Goal: Transaction & Acquisition: Subscribe to service/newsletter

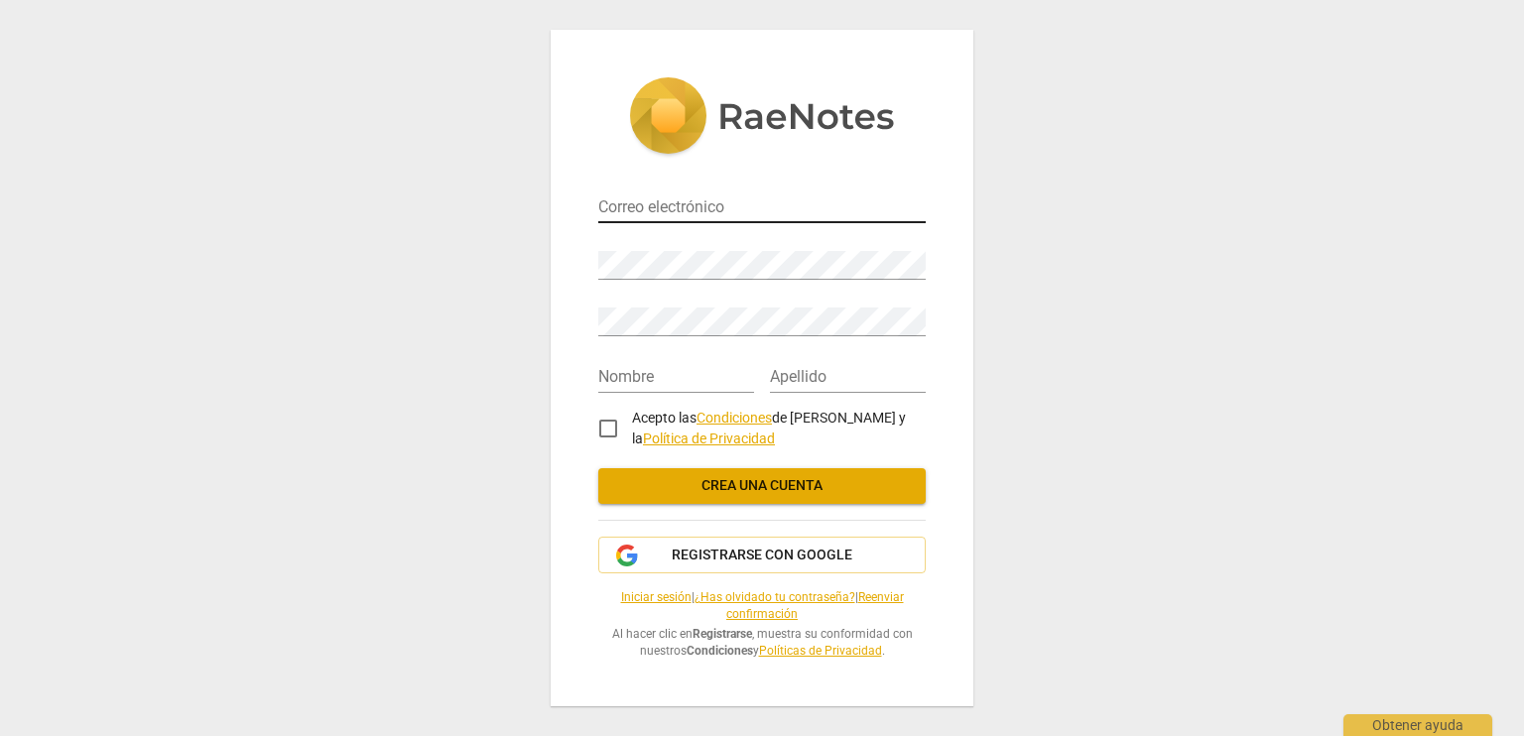
click at [657, 201] on input "email" at bounding box center [761, 208] width 327 height 29
type input "[EMAIL_ADDRESS][DOMAIN_NAME]"
click at [683, 366] on input "text" at bounding box center [676, 378] width 156 height 29
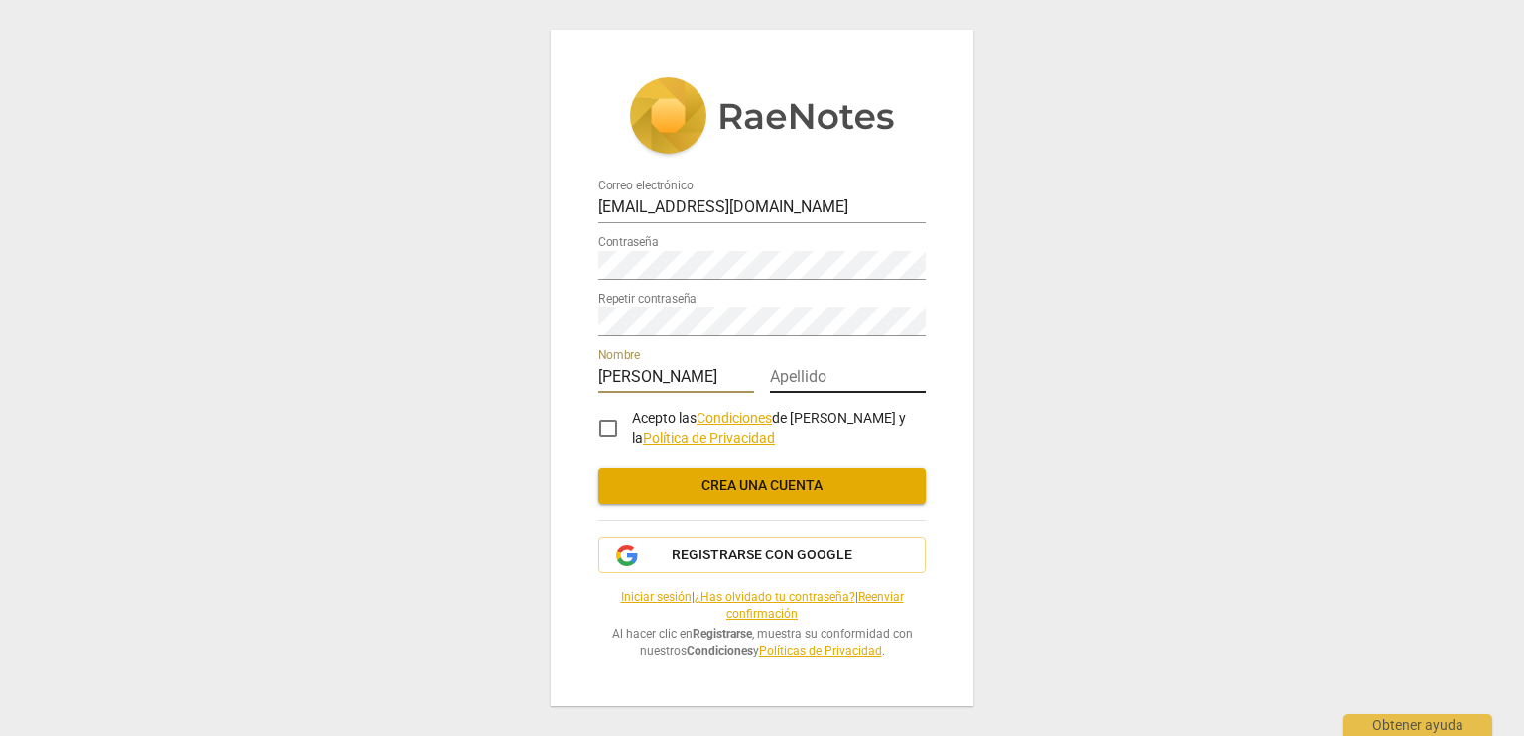
type input "Patricia"
click at [801, 371] on input "text" at bounding box center [848, 378] width 156 height 29
type input "Oringo"
click at [610, 426] on input "Acepto las Condiciones de RaeNotes y la Política de Privacidad" at bounding box center [608, 429] width 48 height 48
checkbox input "true"
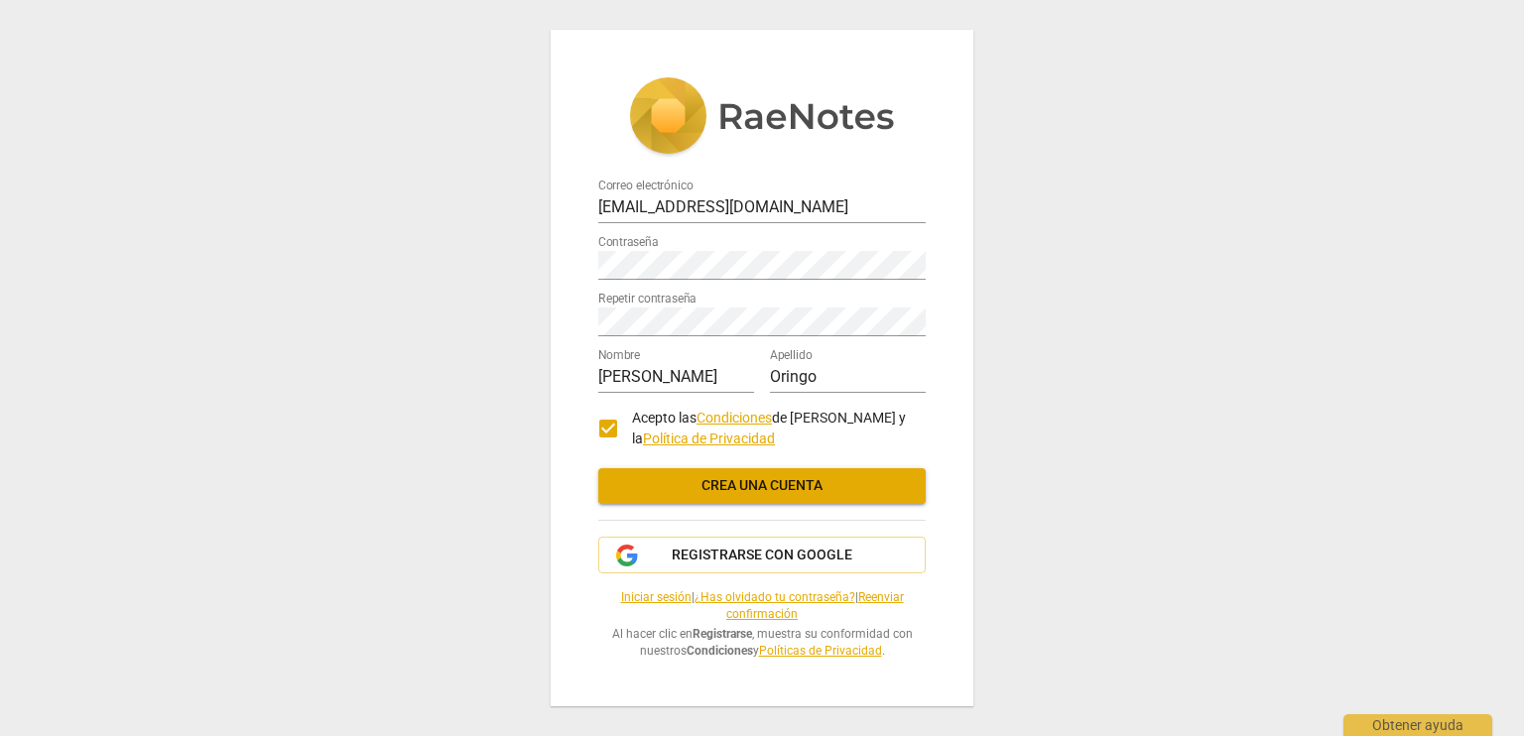
click at [754, 483] on span "Crea una cuenta" at bounding box center [762, 486] width 296 height 20
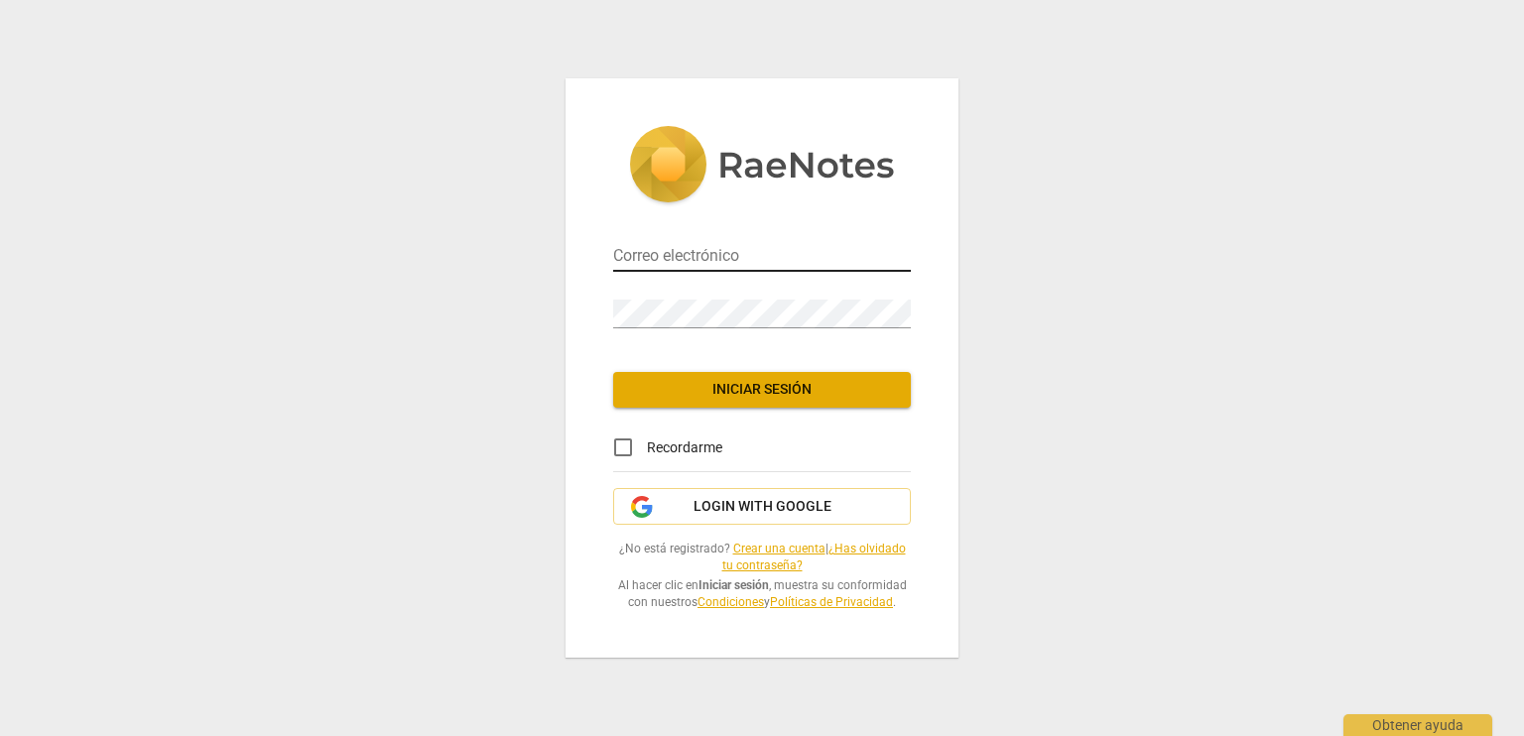
click at [735, 257] on input "email" at bounding box center [762, 257] width 298 height 29
type input "[EMAIL_ADDRESS][DOMAIN_NAME]"
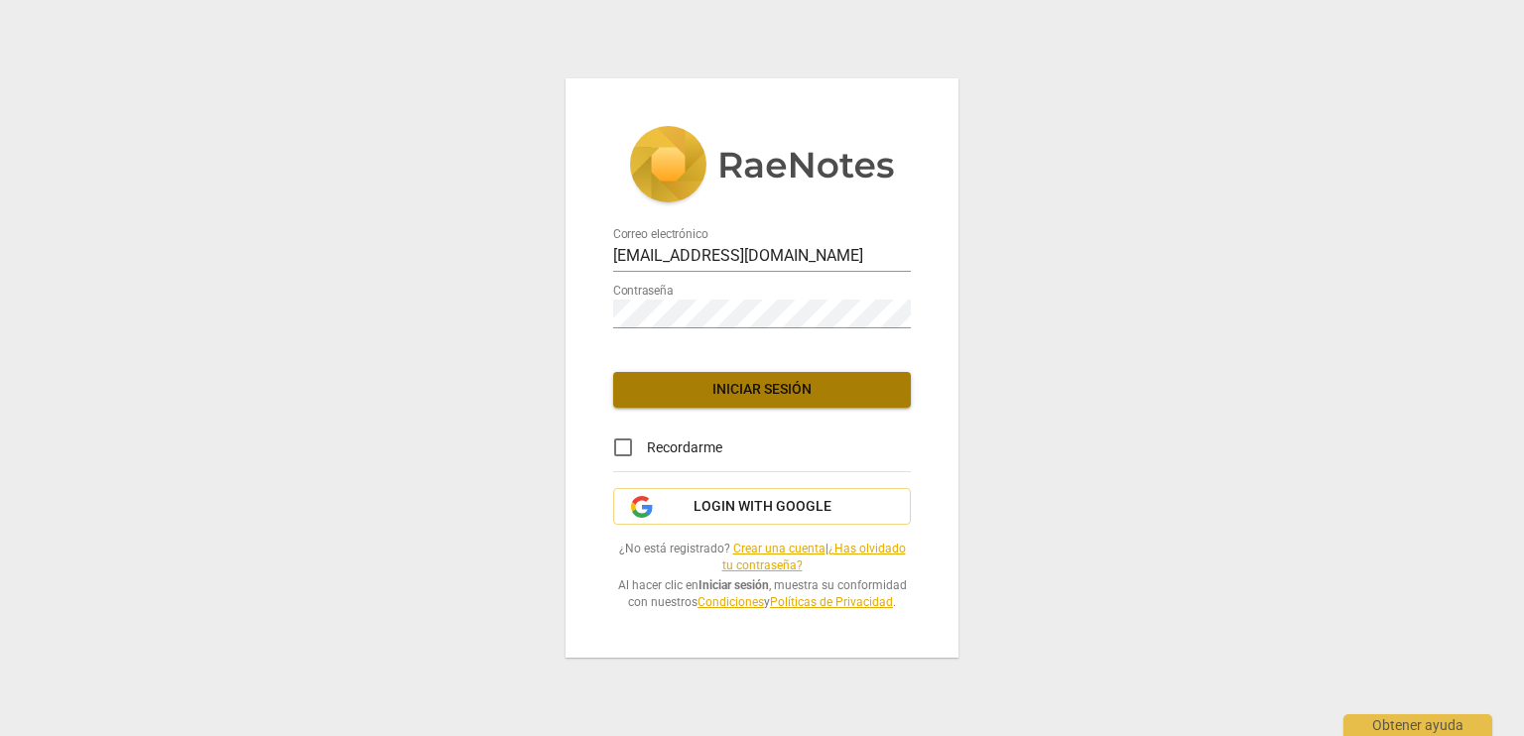
click at [696, 392] on span "Iniciar sesión" at bounding box center [762, 390] width 266 height 20
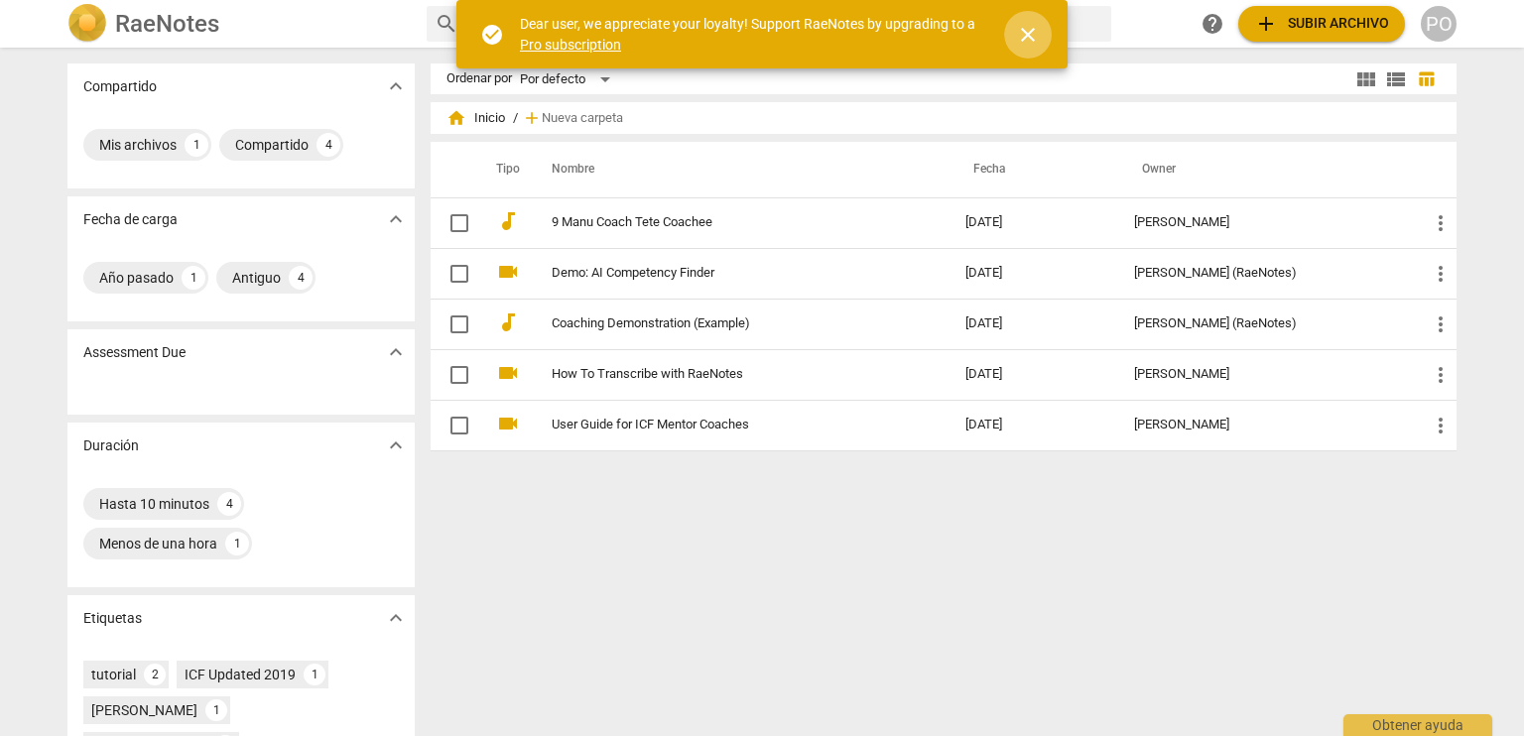
click at [1031, 35] on span "close" at bounding box center [1028, 35] width 24 height 24
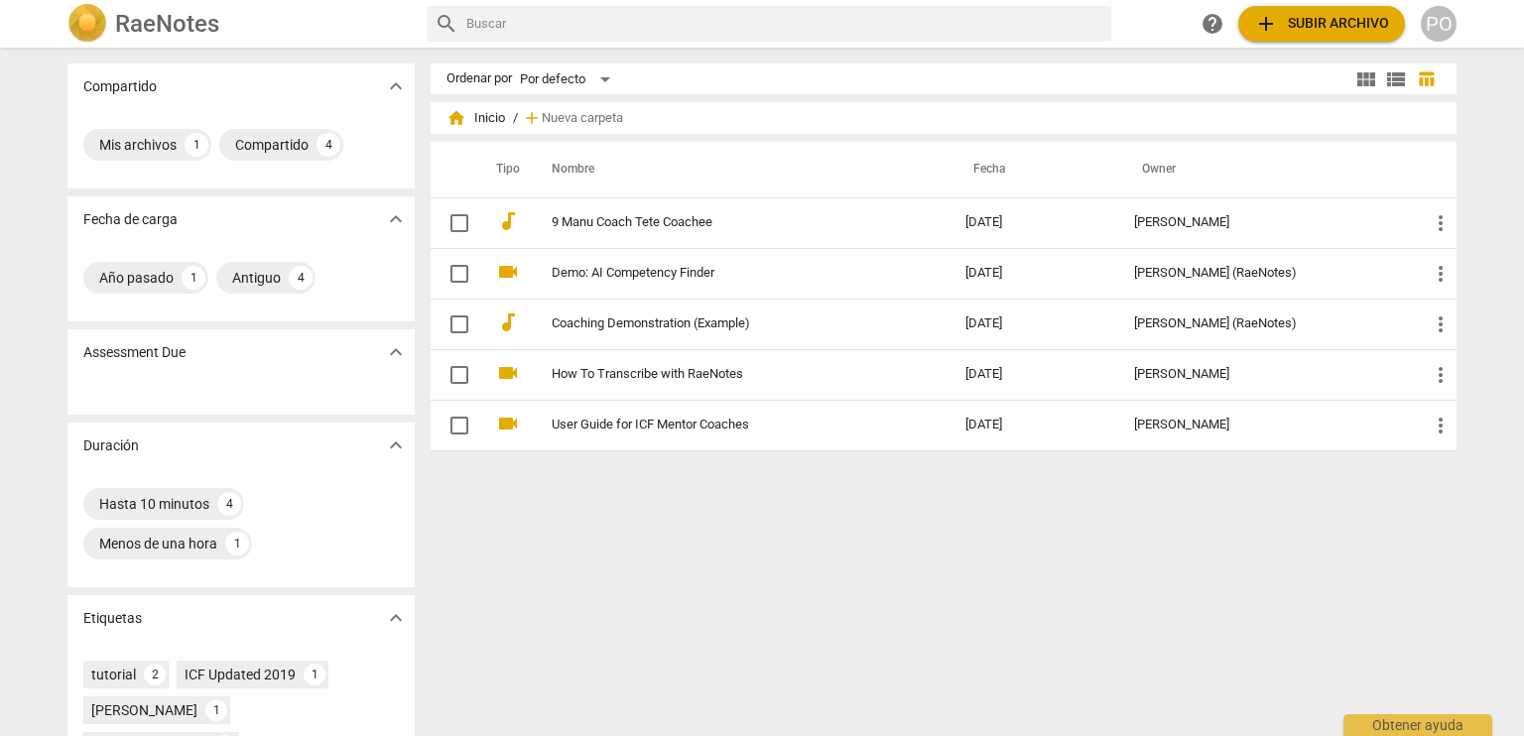
click at [1285, 30] on span "add Subir archivo" at bounding box center [1321, 24] width 135 height 24
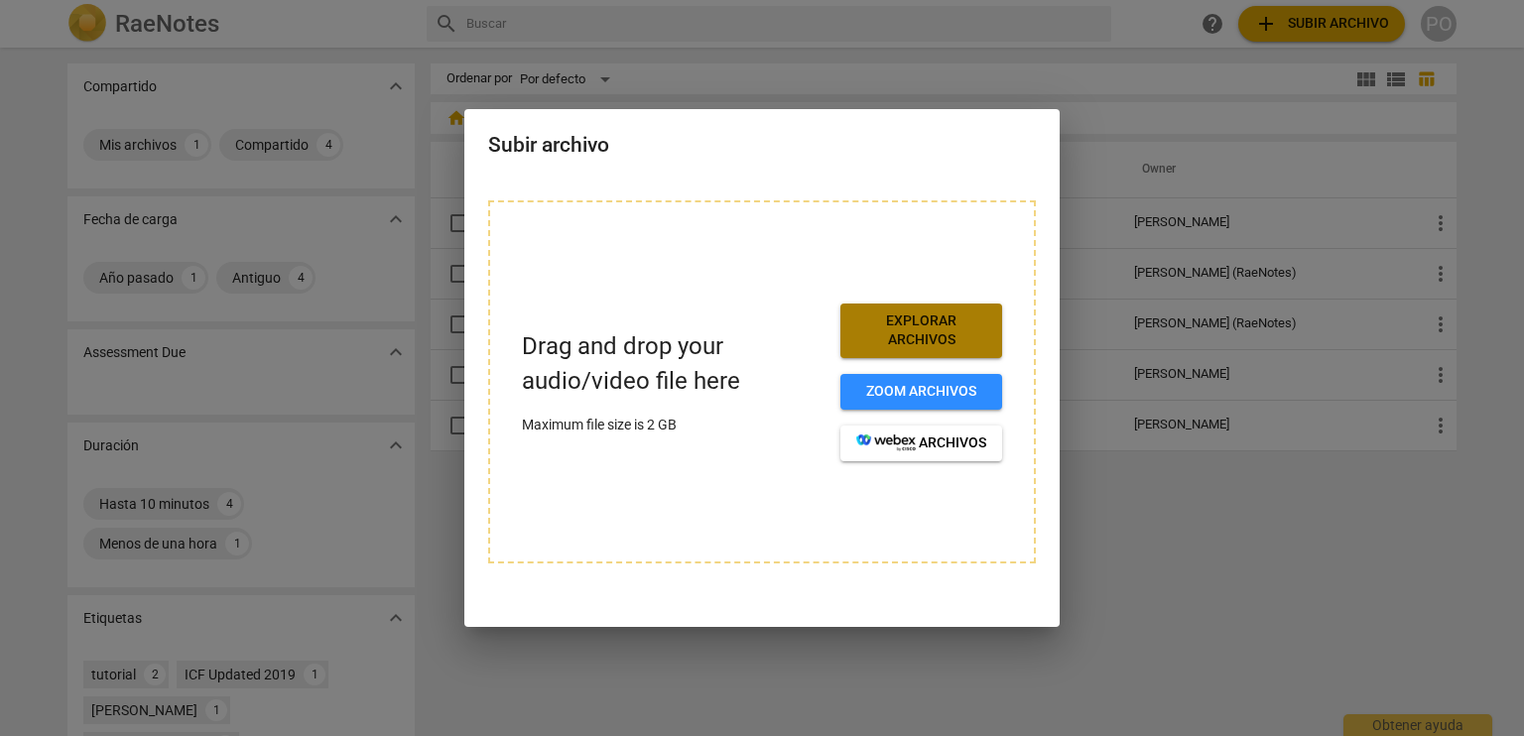
click at [924, 332] on span "Explorar archivos" at bounding box center [921, 330] width 130 height 39
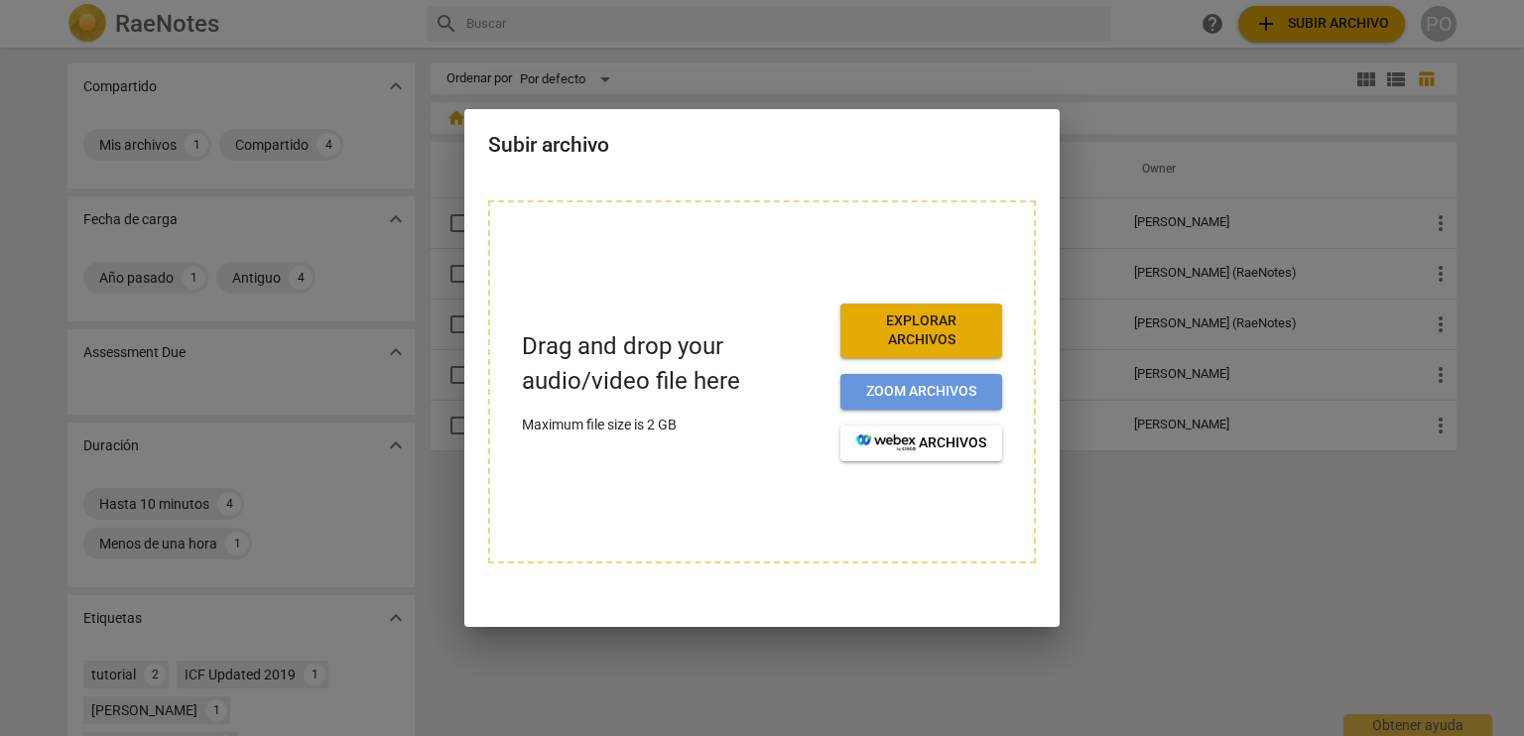
click at [924, 396] on span "Zoom archivos" at bounding box center [921, 392] width 130 height 20
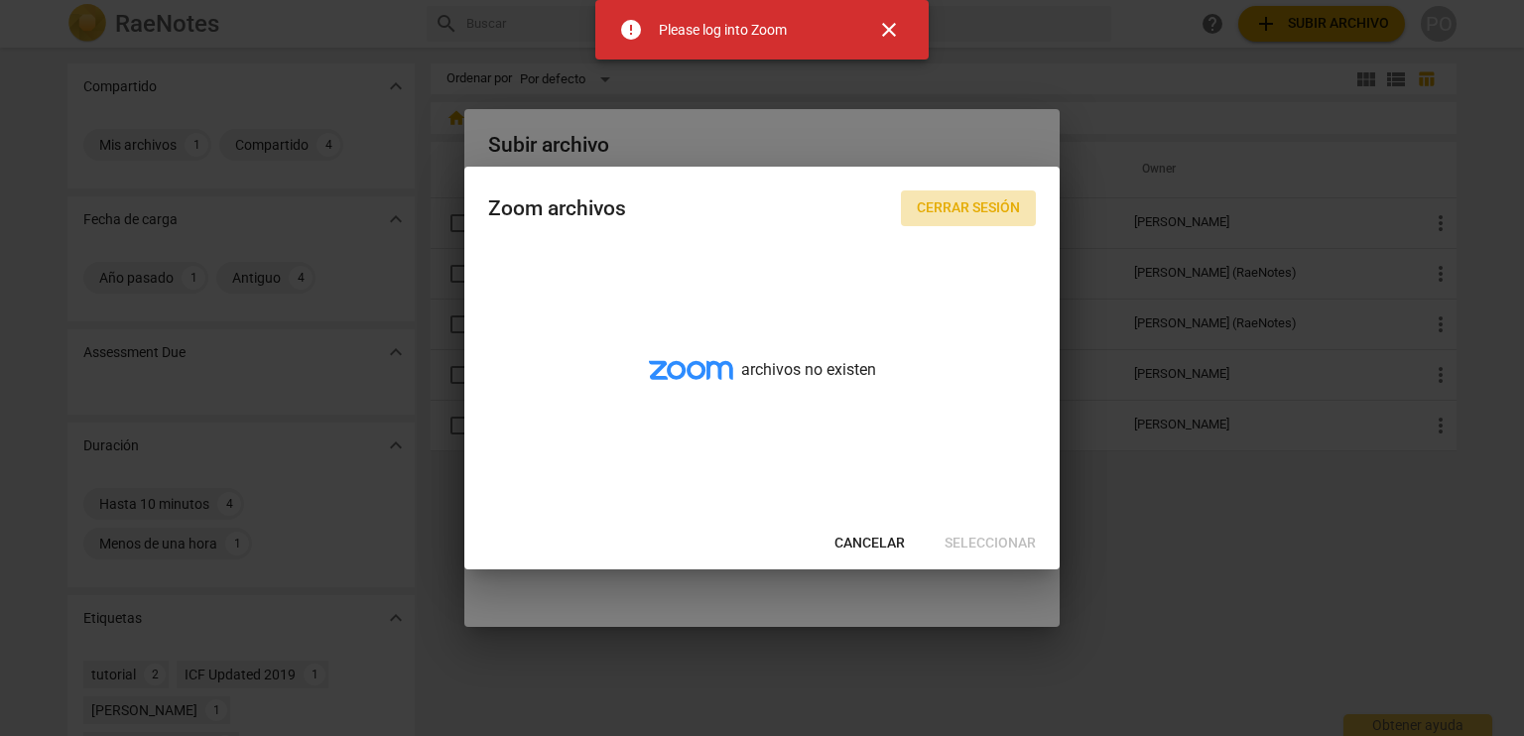
click at [984, 207] on span "Cerrar sesión" at bounding box center [968, 208] width 103 height 20
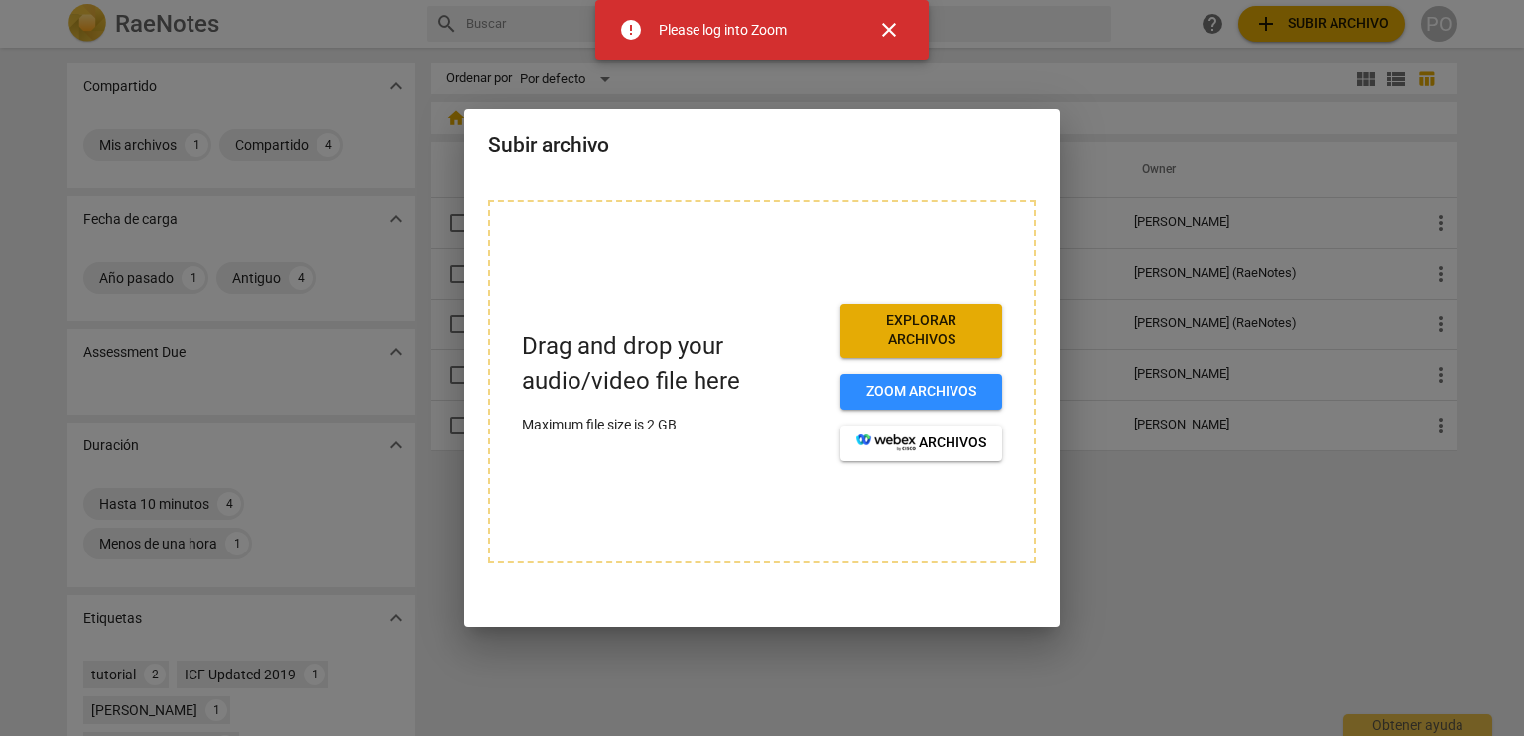
click at [887, 25] on span "close" at bounding box center [889, 30] width 24 height 24
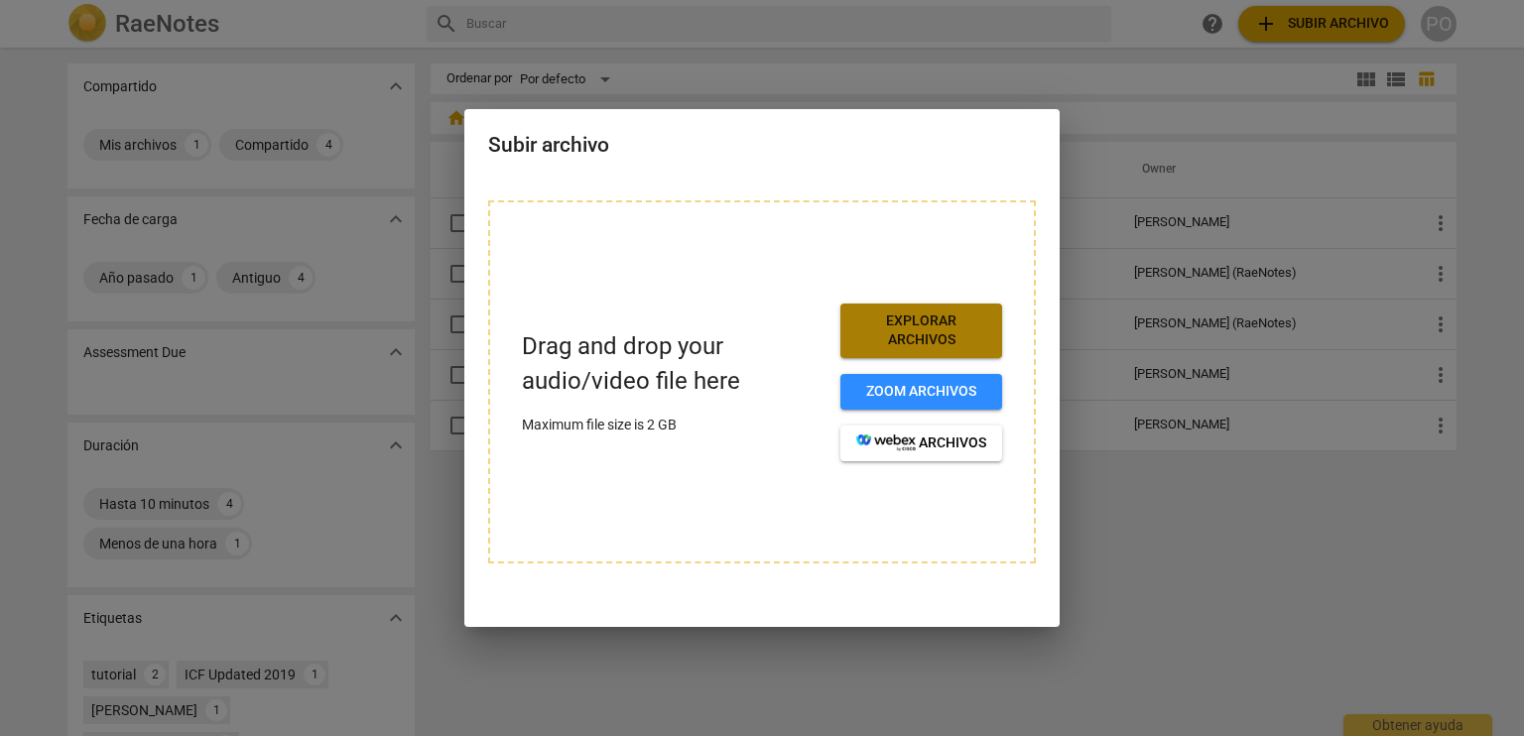
click at [907, 327] on span "Explorar archivos" at bounding box center [921, 330] width 130 height 39
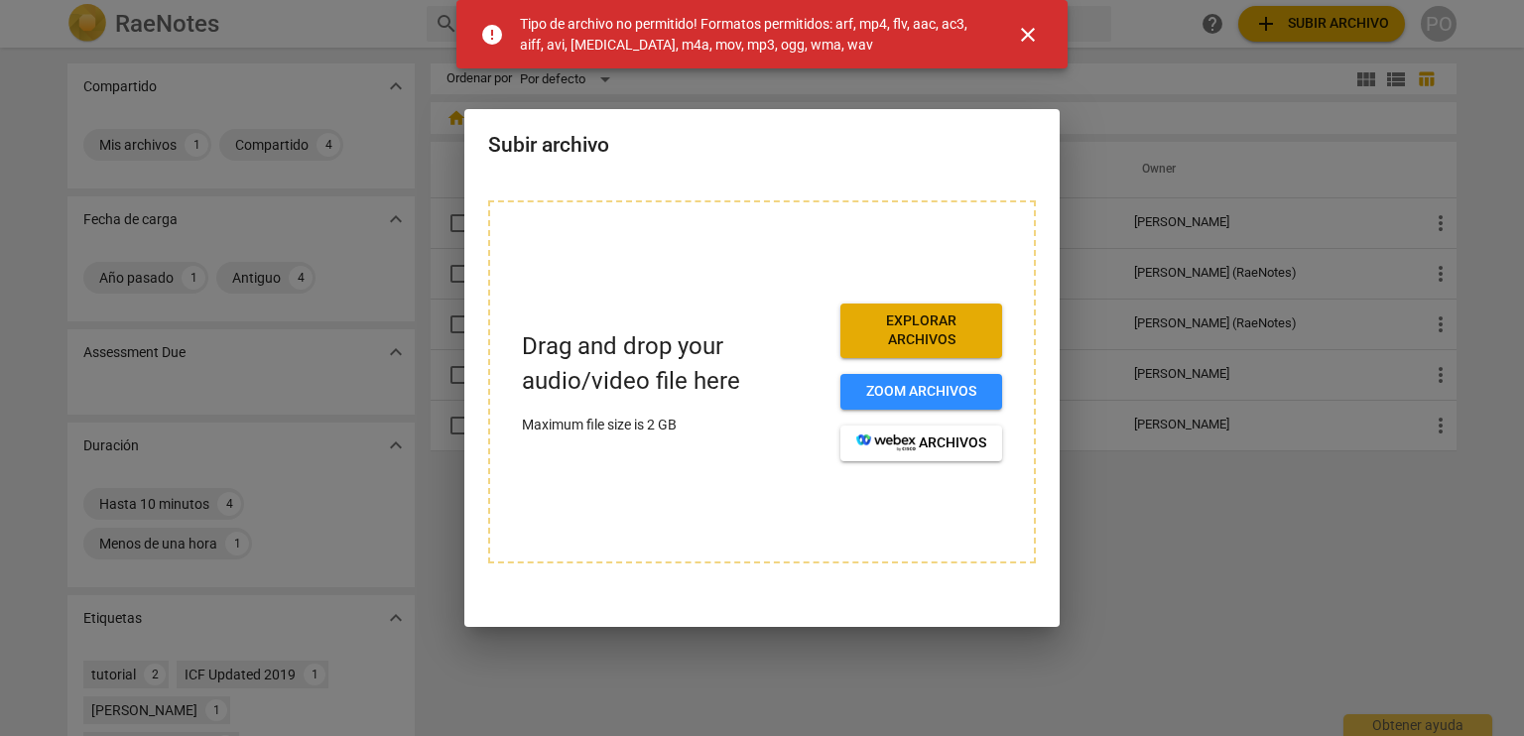
click at [1028, 39] on span "close" at bounding box center [1028, 35] width 24 height 24
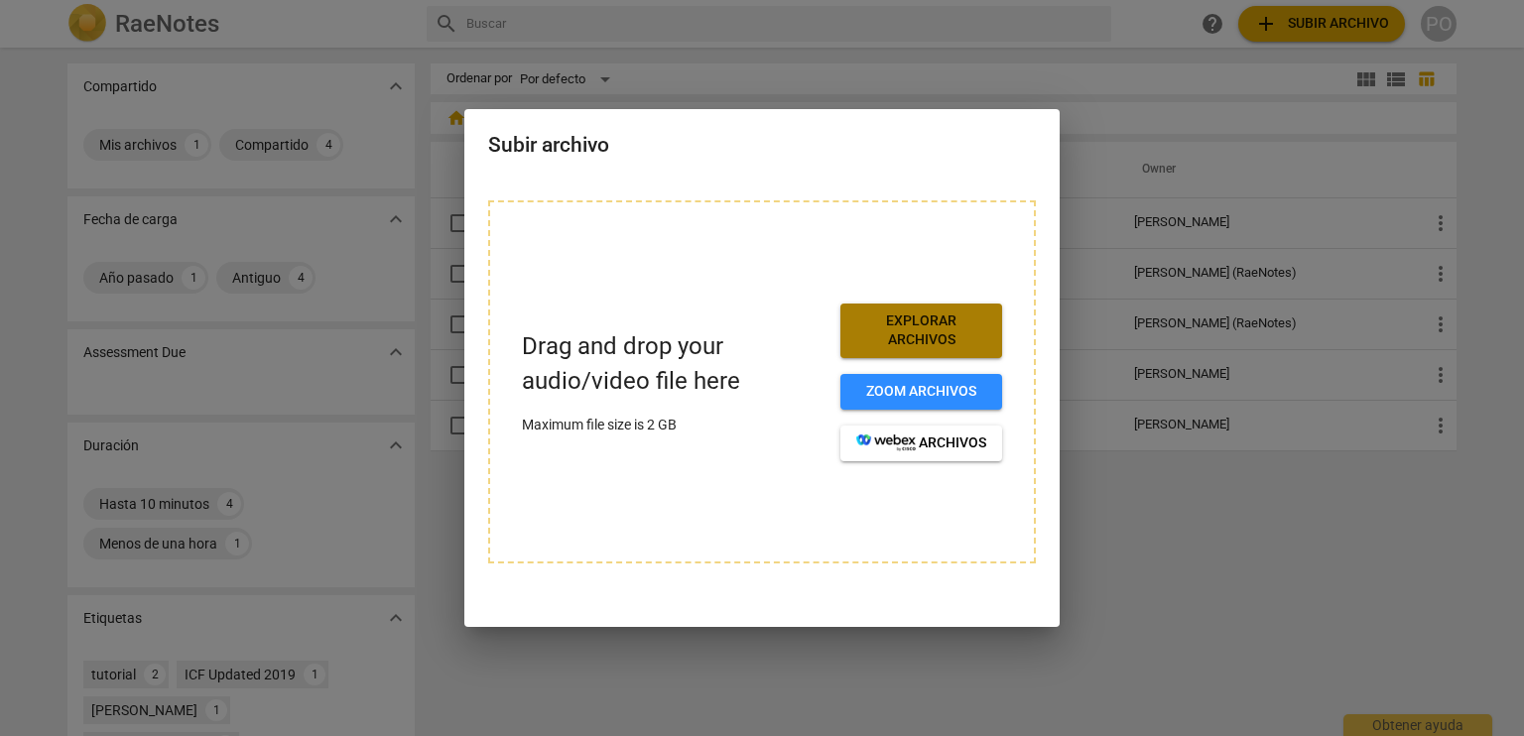
click at [877, 328] on span "Explorar archivos" at bounding box center [921, 330] width 130 height 39
click at [934, 336] on span "Explorar archivos" at bounding box center [921, 330] width 130 height 39
click at [1086, 209] on div at bounding box center [762, 368] width 1524 height 736
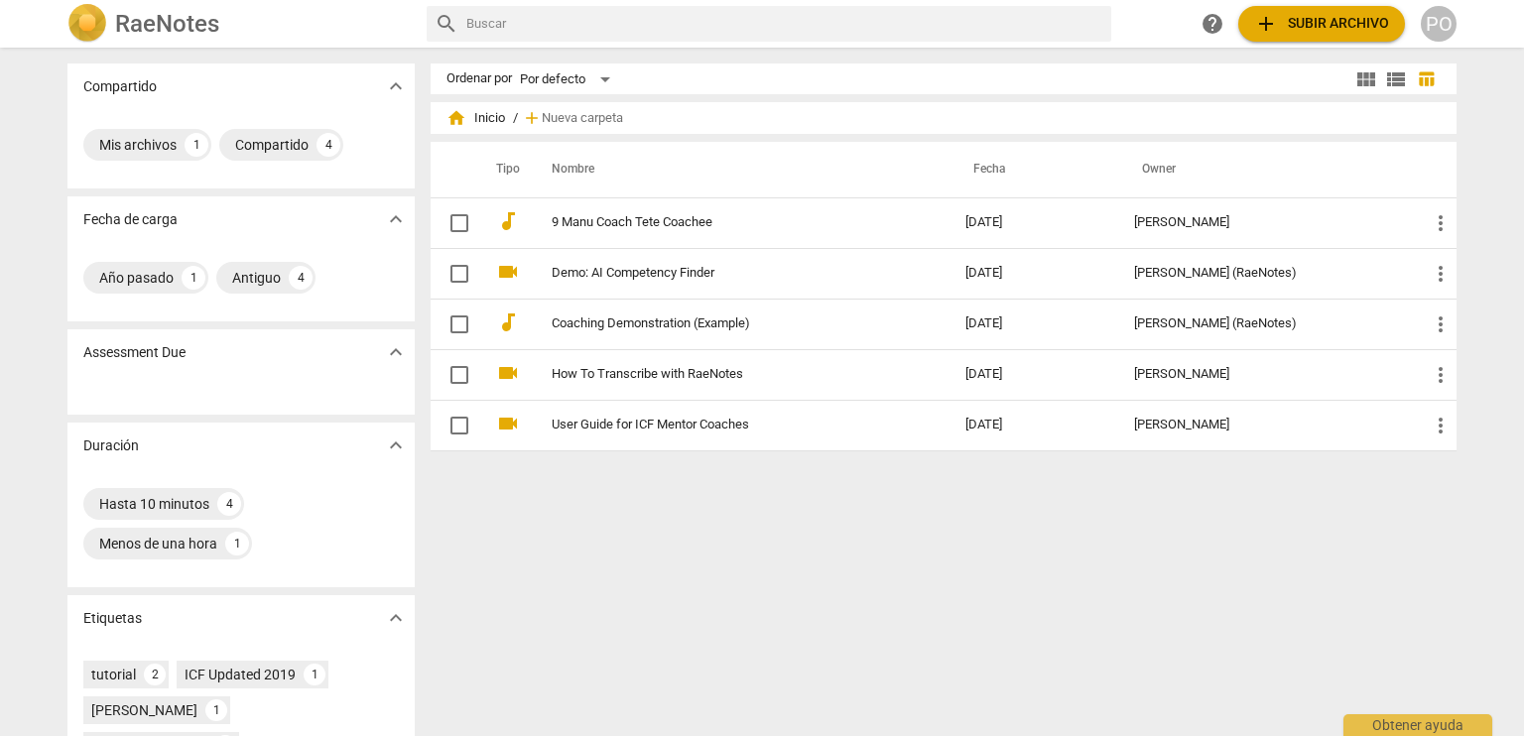
click at [1281, 27] on span "add Subir archivo" at bounding box center [1321, 24] width 135 height 24
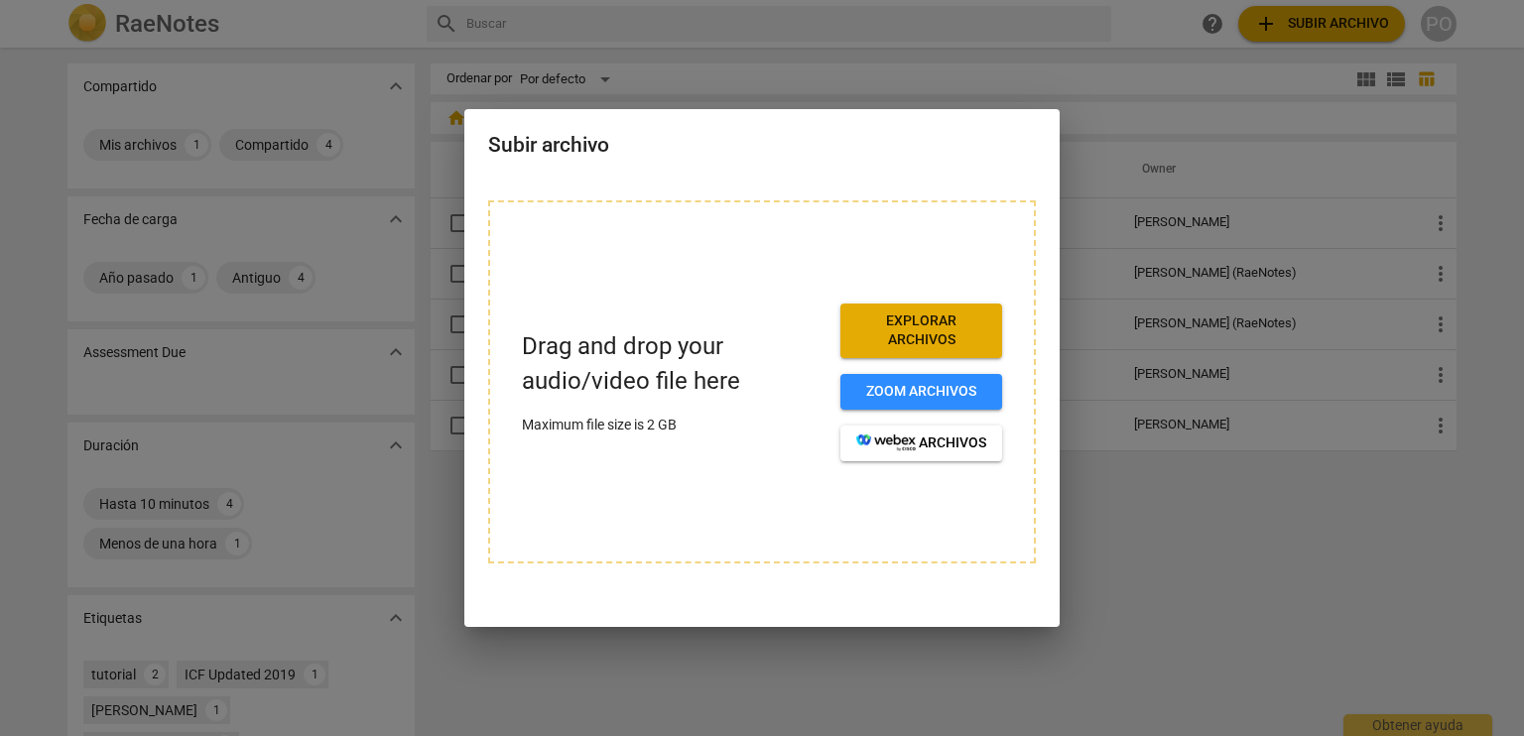
click at [904, 348] on span "Explorar archivos" at bounding box center [921, 330] width 130 height 39
click at [918, 338] on span "Explorar archivos" at bounding box center [921, 330] width 130 height 39
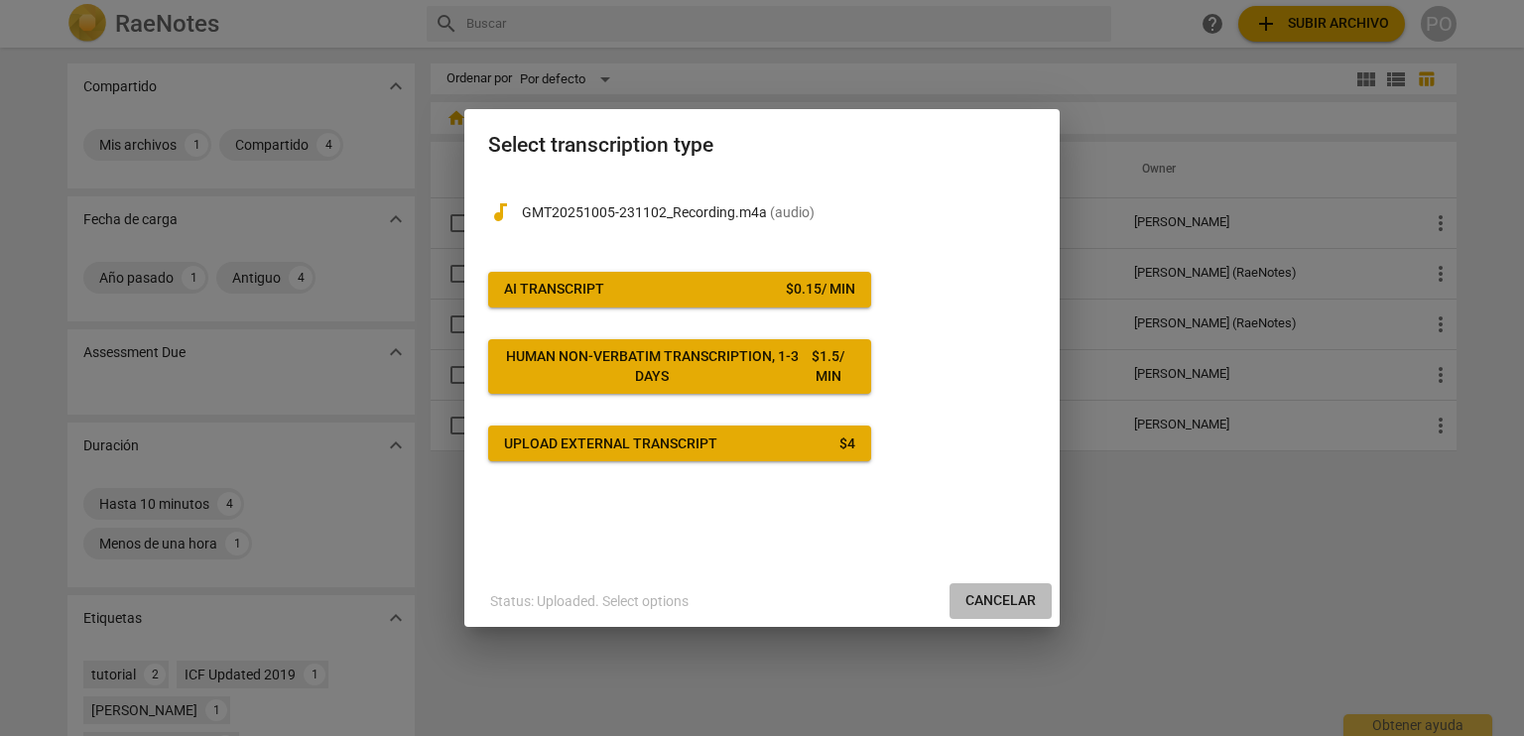
click at [996, 600] on span "Cancelar" at bounding box center [1000, 601] width 70 height 20
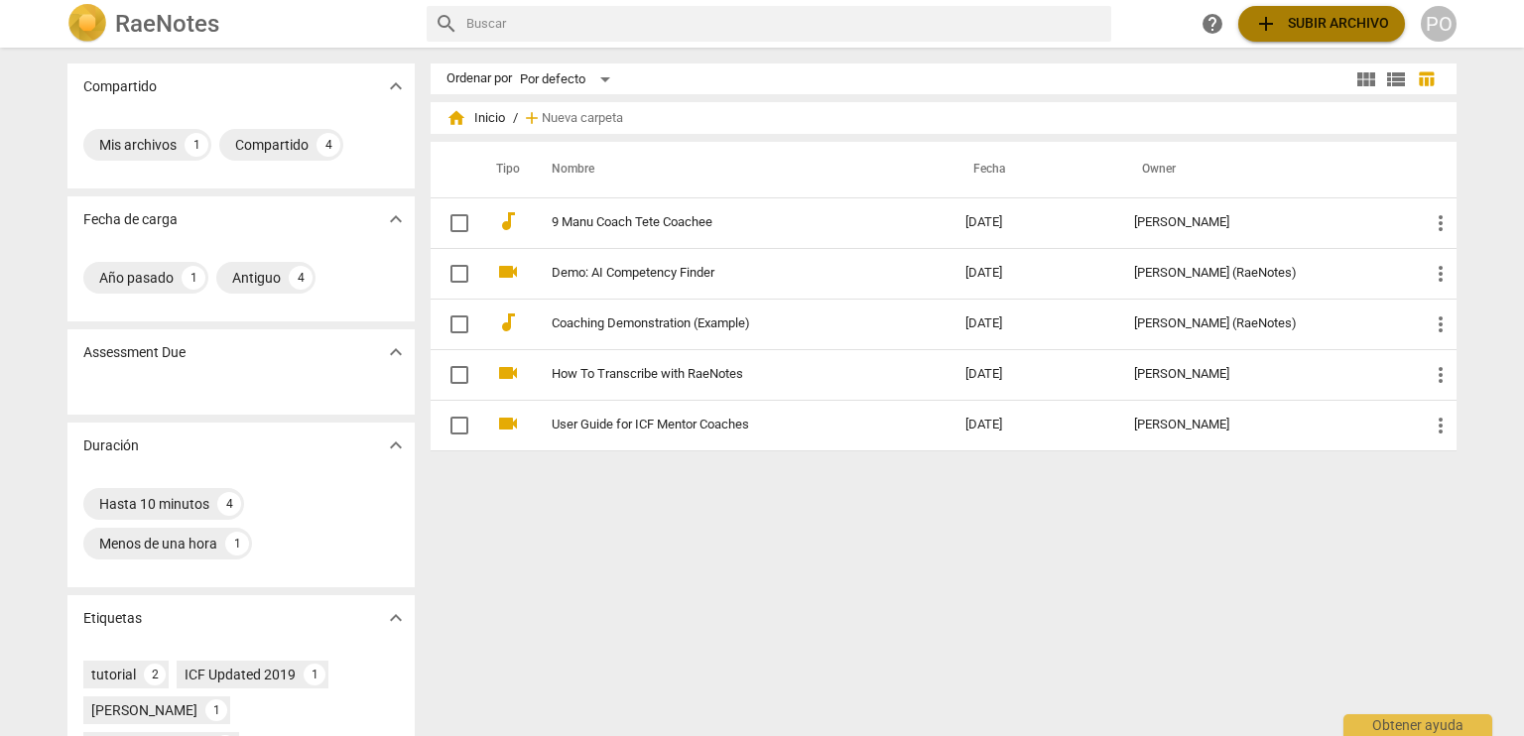
click at [1297, 23] on span "add Subir archivo" at bounding box center [1321, 24] width 135 height 24
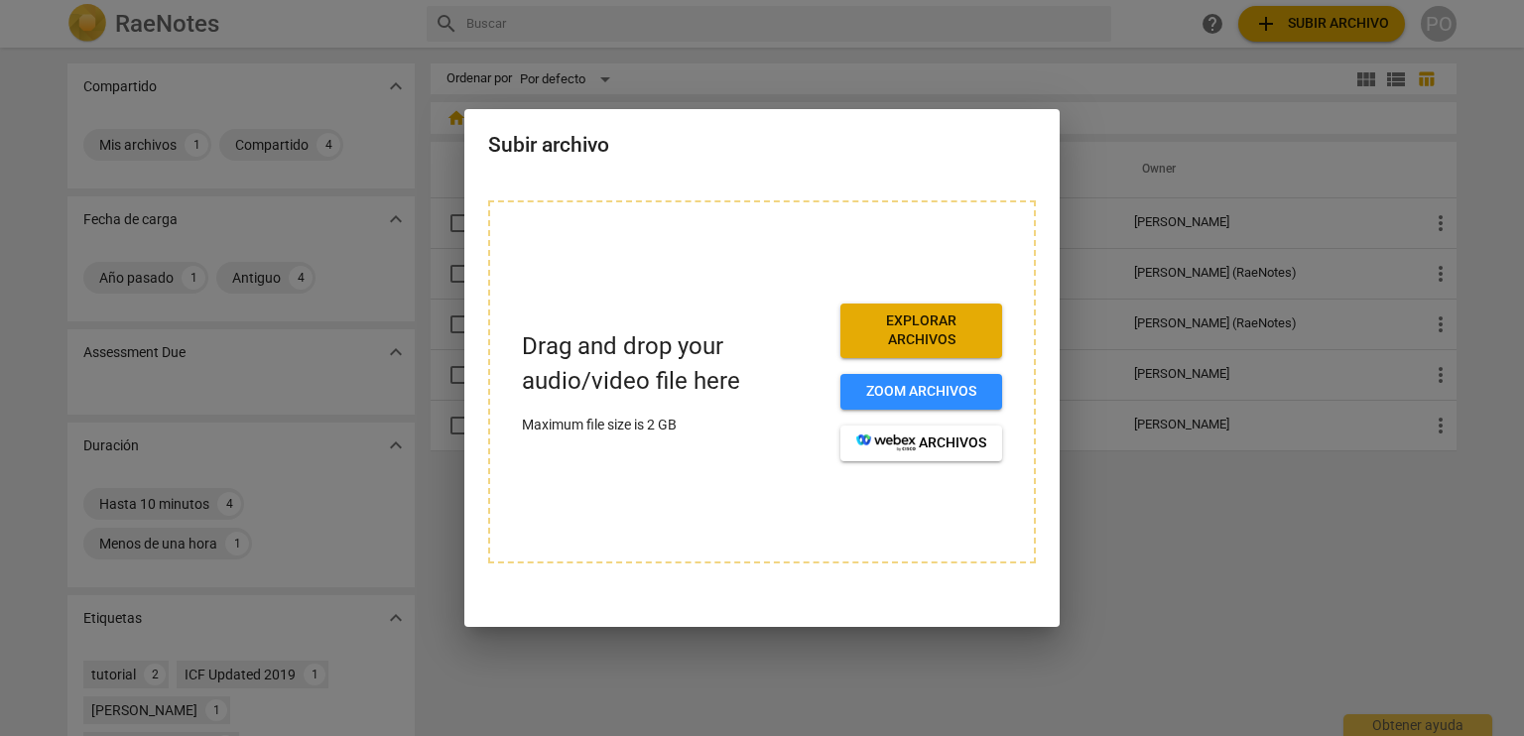
click at [920, 328] on span "Explorar archivos" at bounding box center [921, 330] width 130 height 39
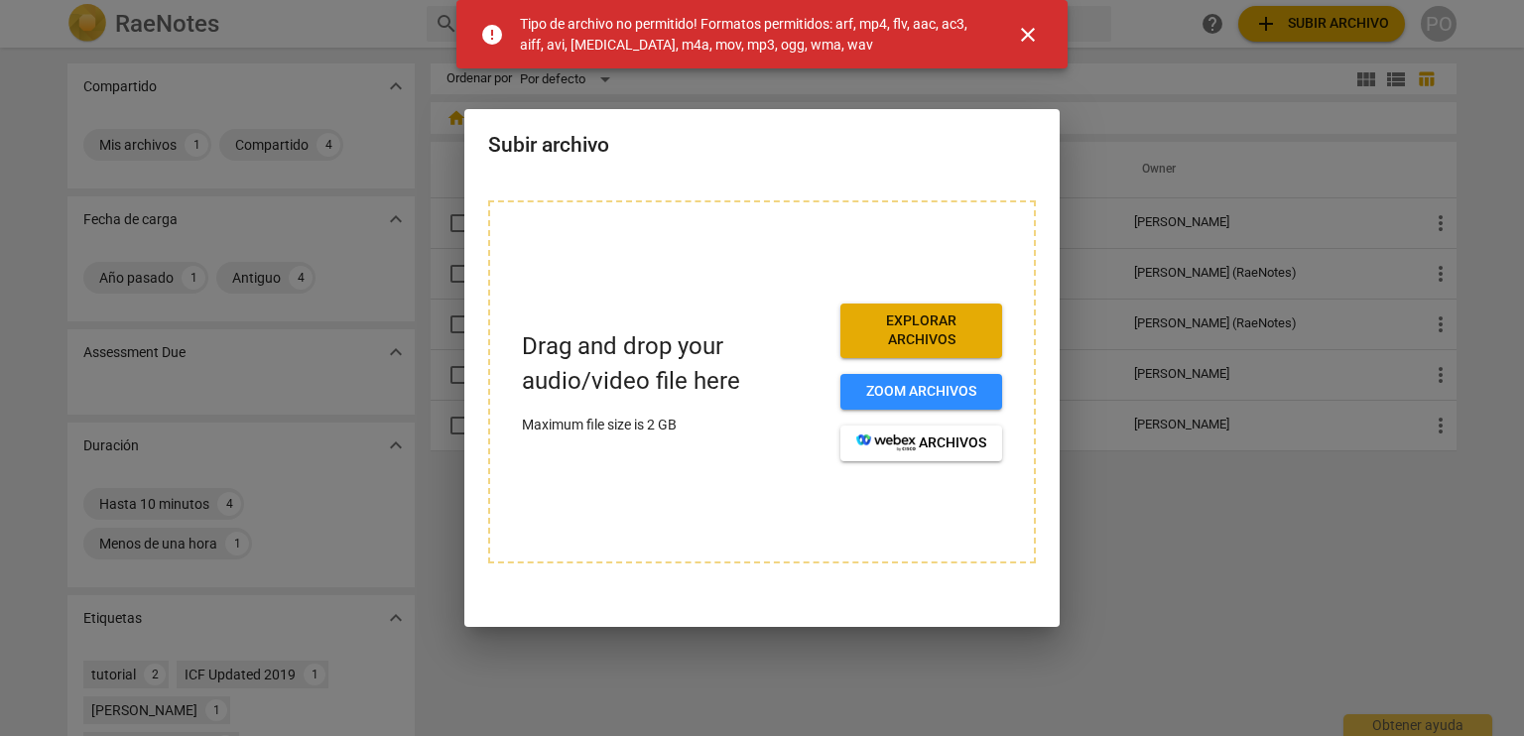
click at [1032, 30] on span "close" at bounding box center [1028, 35] width 24 height 24
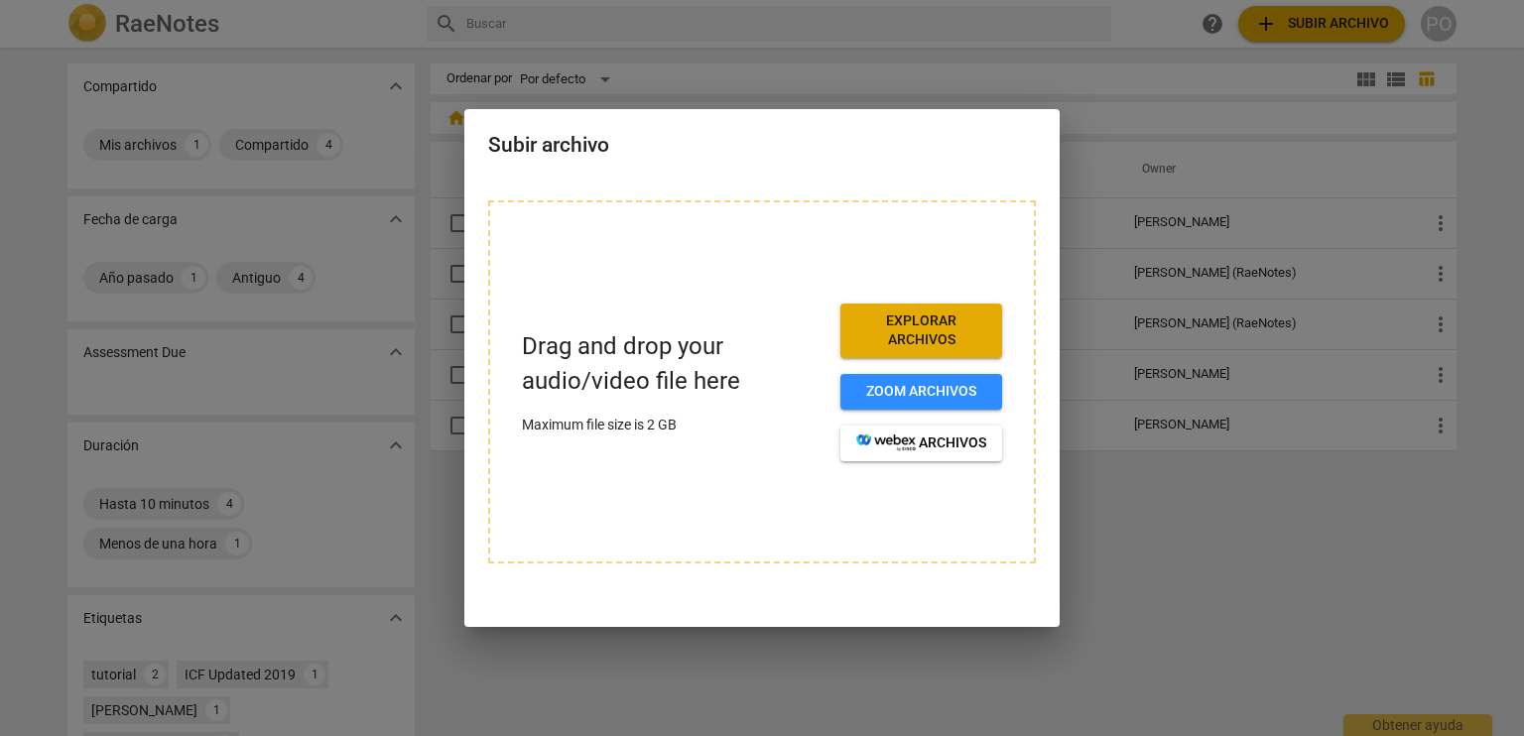
click at [1115, 378] on div at bounding box center [762, 368] width 1524 height 736
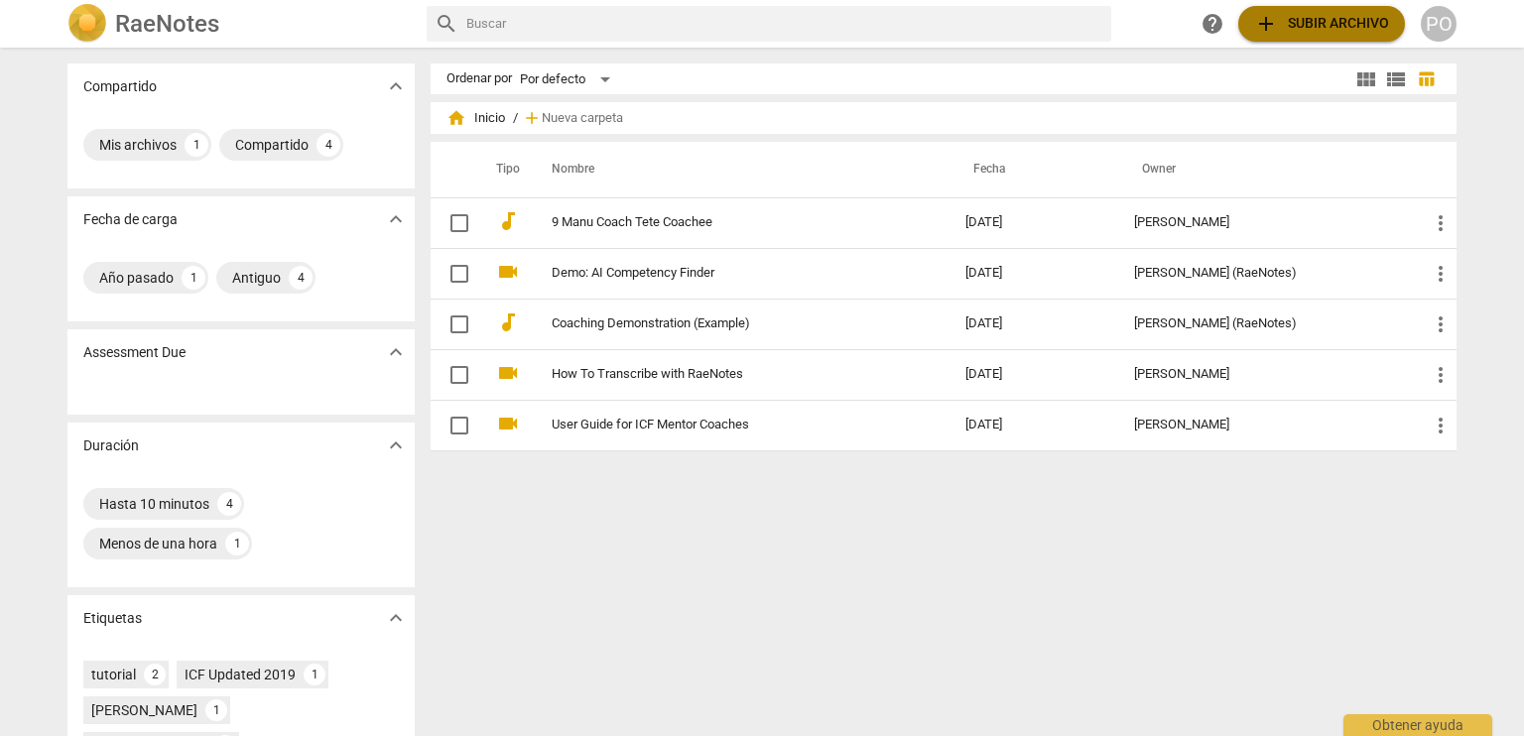
click at [1290, 26] on span "add Subir archivo" at bounding box center [1321, 24] width 135 height 24
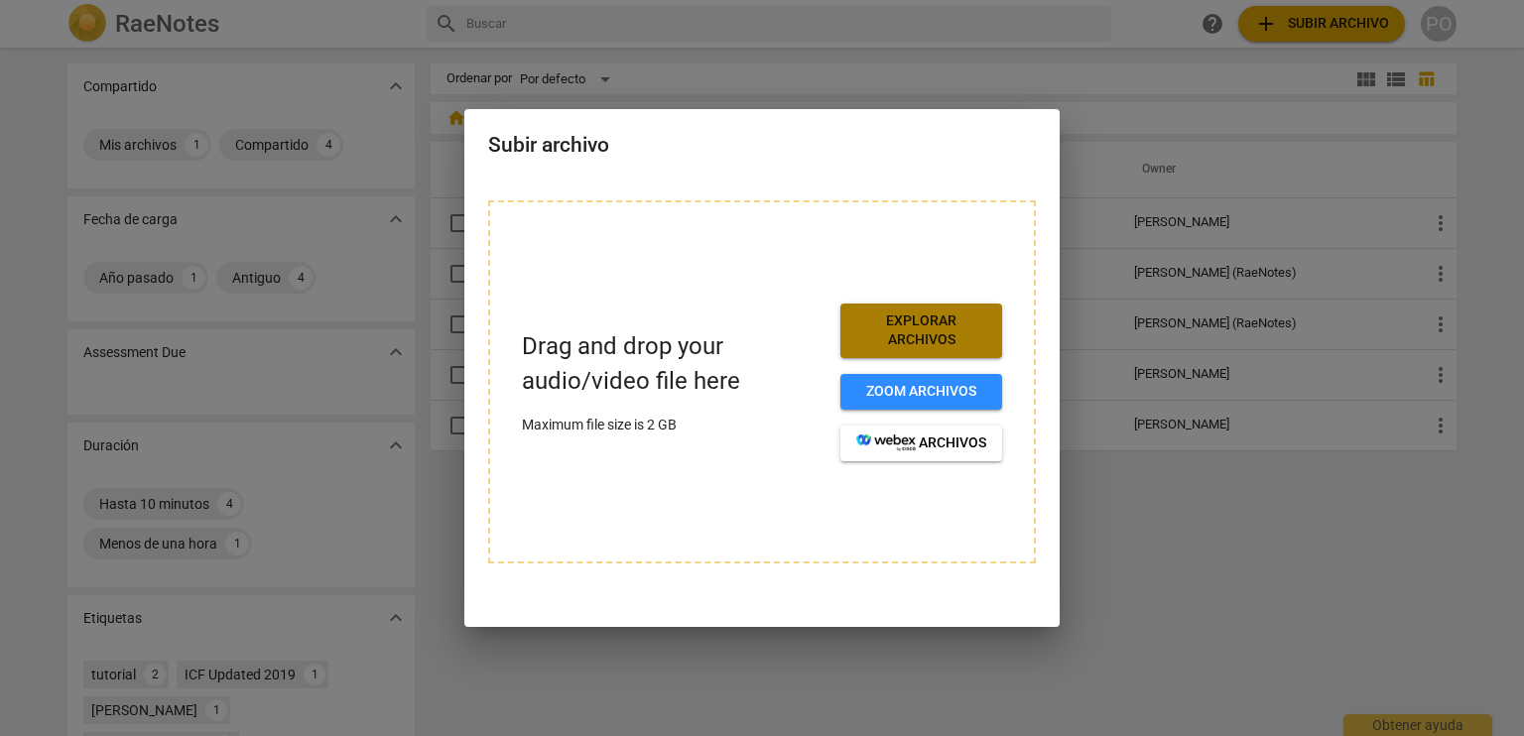
click at [878, 334] on span "Explorar archivos" at bounding box center [921, 330] width 130 height 39
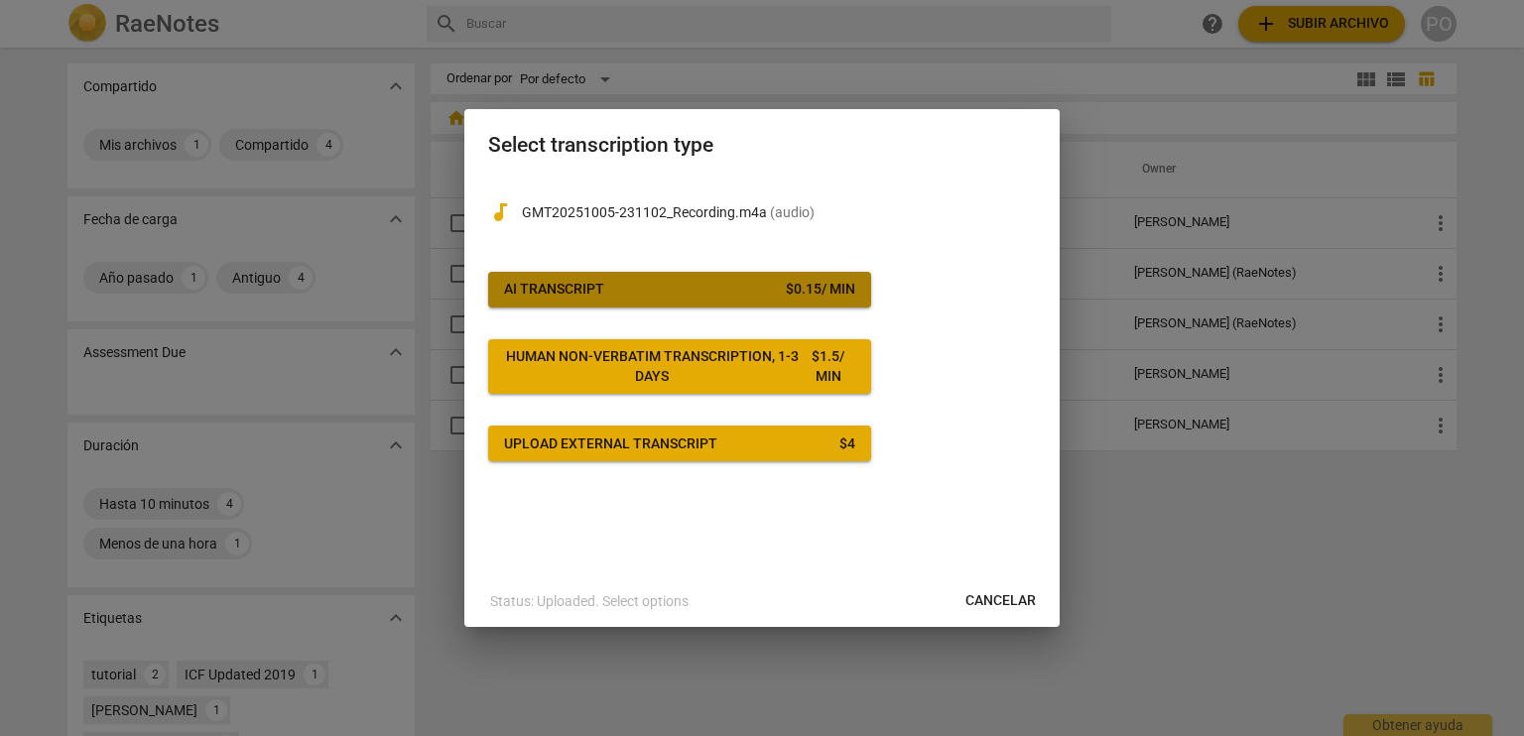
click at [684, 291] on span "AI Transcript $ 0.15 / min" at bounding box center [679, 290] width 351 height 20
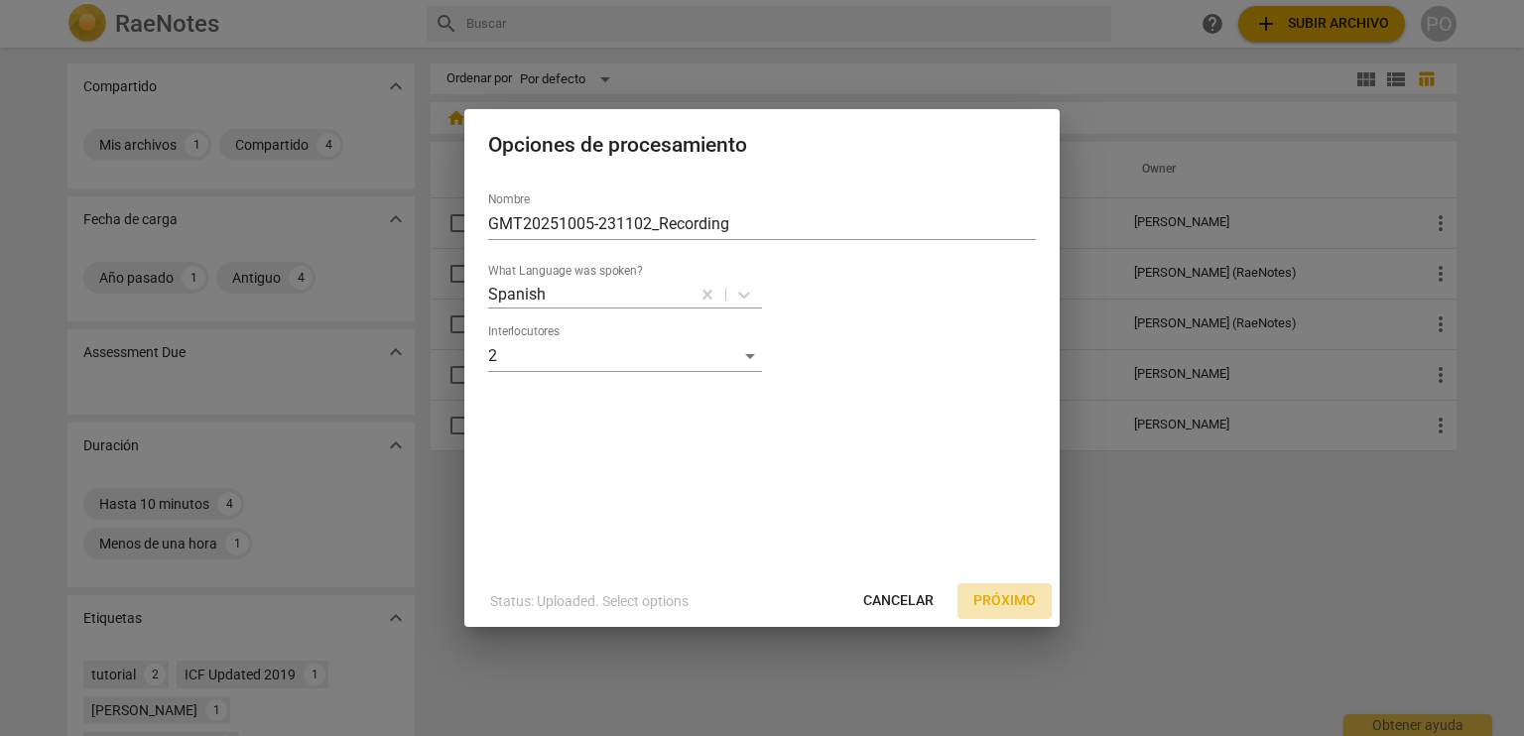
click at [990, 603] on span "Próximo" at bounding box center [1004, 601] width 62 height 20
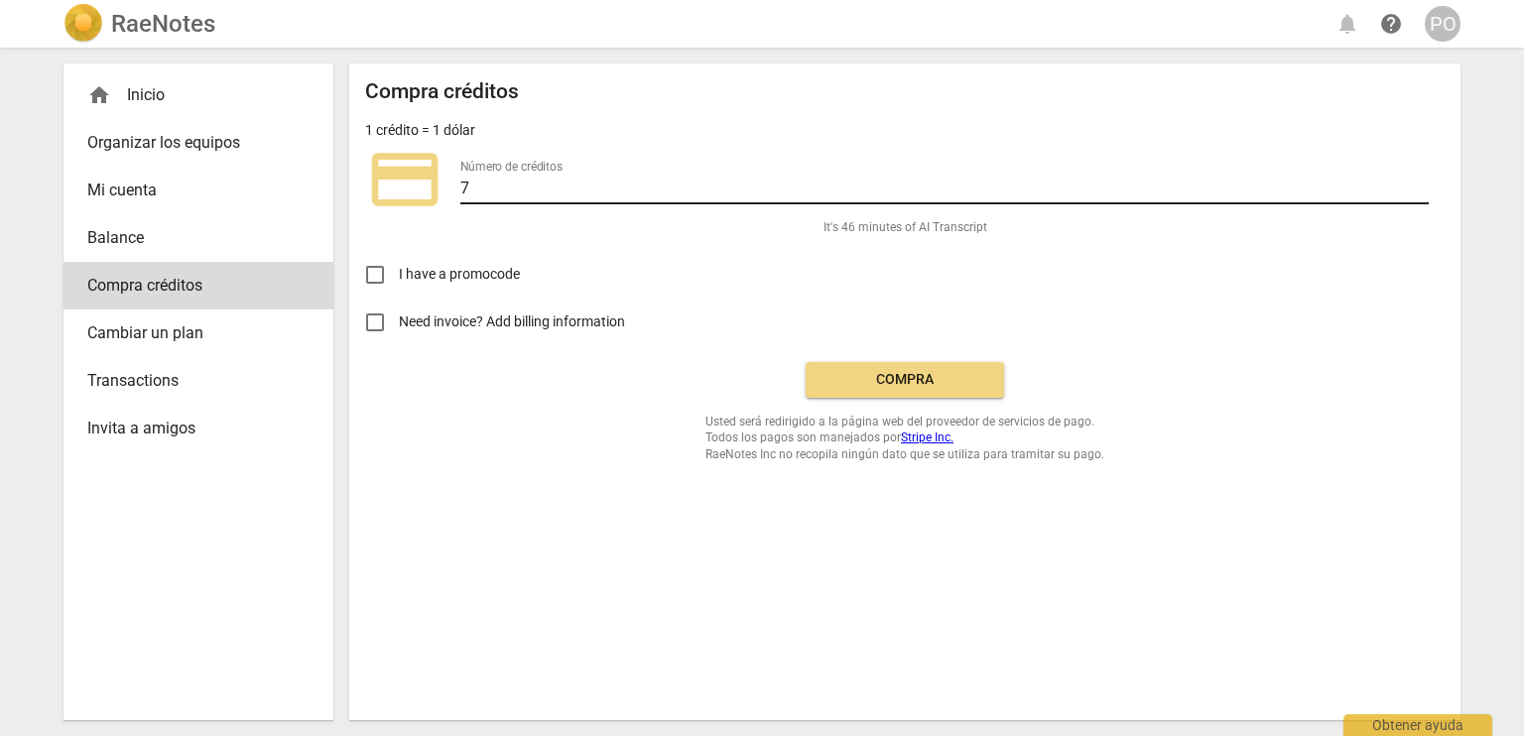
click at [531, 185] on input "7" at bounding box center [944, 190] width 968 height 29
click at [1419, 184] on input "8" at bounding box center [944, 190] width 968 height 29
click at [1418, 192] on input "7" at bounding box center [944, 190] width 968 height 29
click at [1418, 192] on input "6" at bounding box center [944, 190] width 968 height 29
click at [1418, 192] on input "5" at bounding box center [944, 190] width 968 height 29
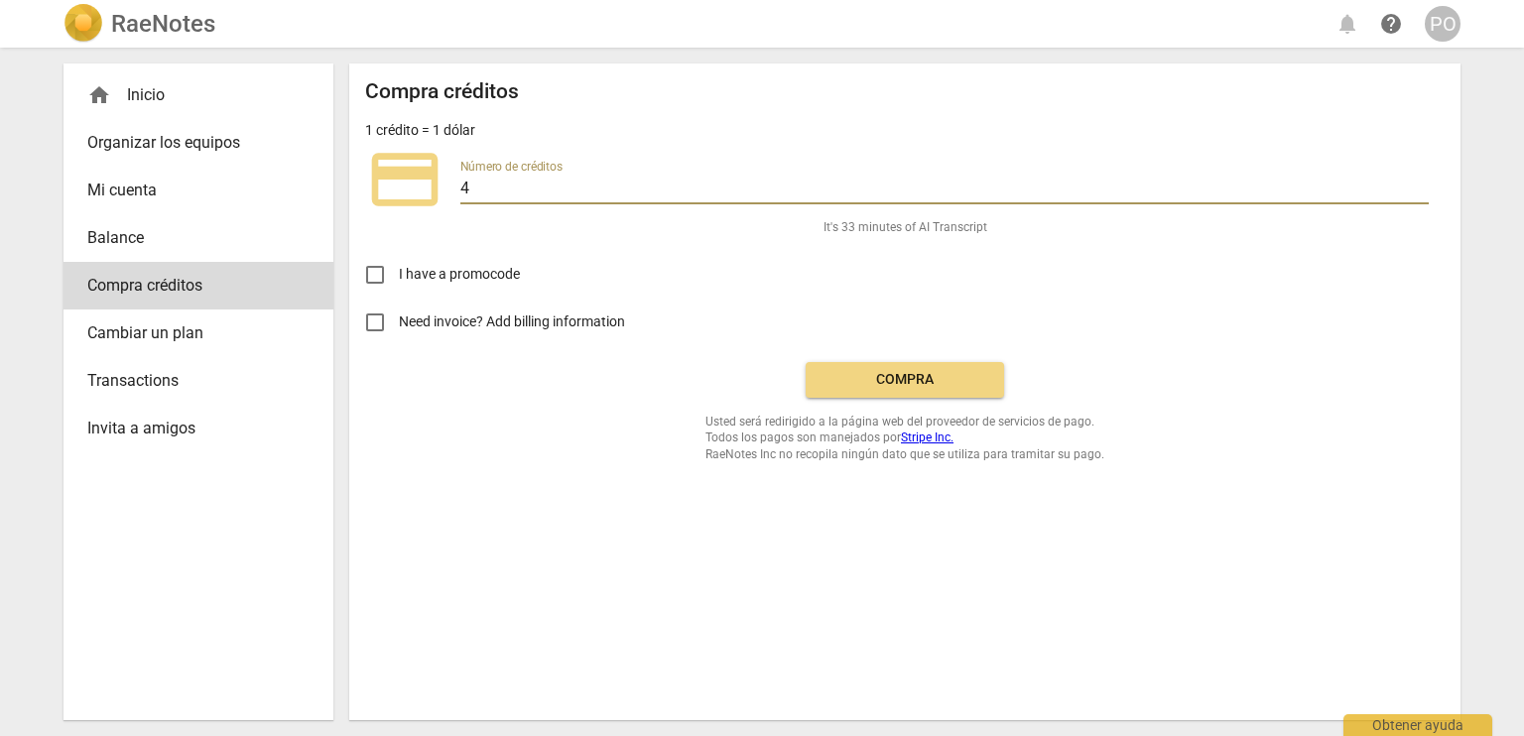
click at [1418, 192] on input "4" at bounding box center [944, 190] width 968 height 29
click at [1418, 192] on input "3" at bounding box center [944, 190] width 968 height 29
click at [1418, 192] on input "2" at bounding box center [944, 190] width 968 height 29
click at [1419, 185] on input "3" at bounding box center [944, 190] width 968 height 29
click at [1419, 185] on input "4" at bounding box center [944, 190] width 968 height 29
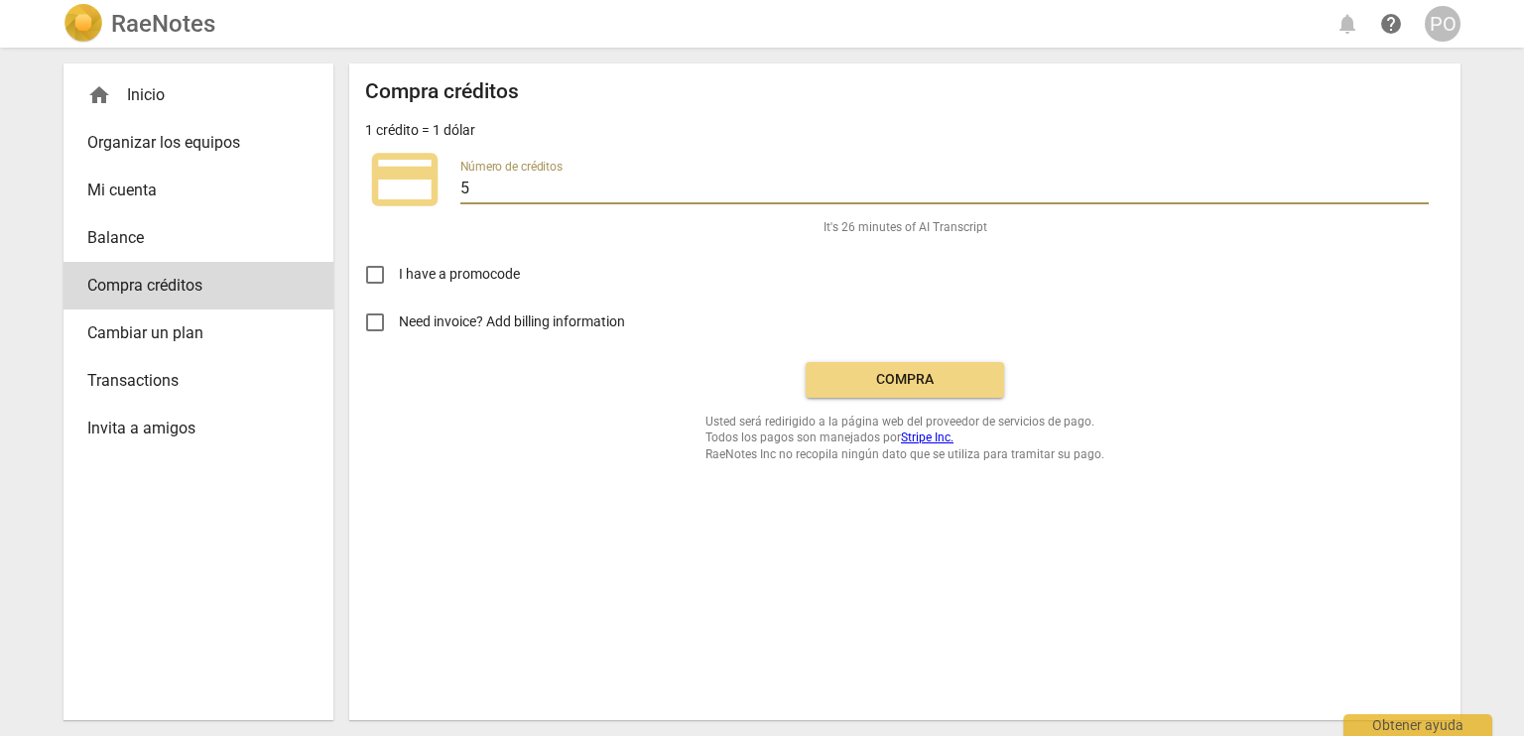
click at [1419, 185] on input "5" at bounding box center [944, 190] width 968 height 29
click at [1419, 185] on input "6" at bounding box center [944, 190] width 968 height 29
type input "7"
click at [1419, 185] on input "7" at bounding box center [944, 190] width 968 height 29
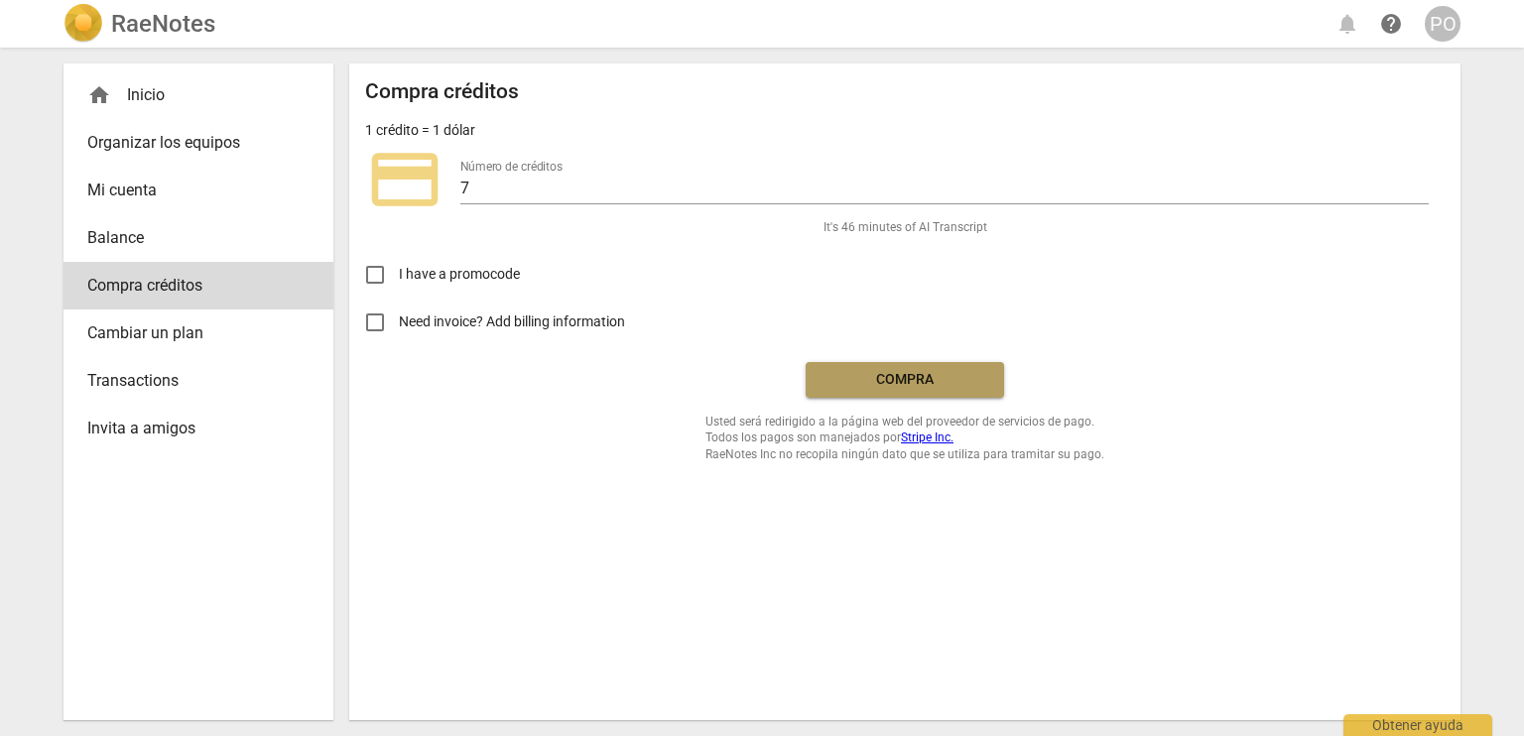
click at [911, 376] on span "Compra" at bounding box center [904, 380] width 167 height 20
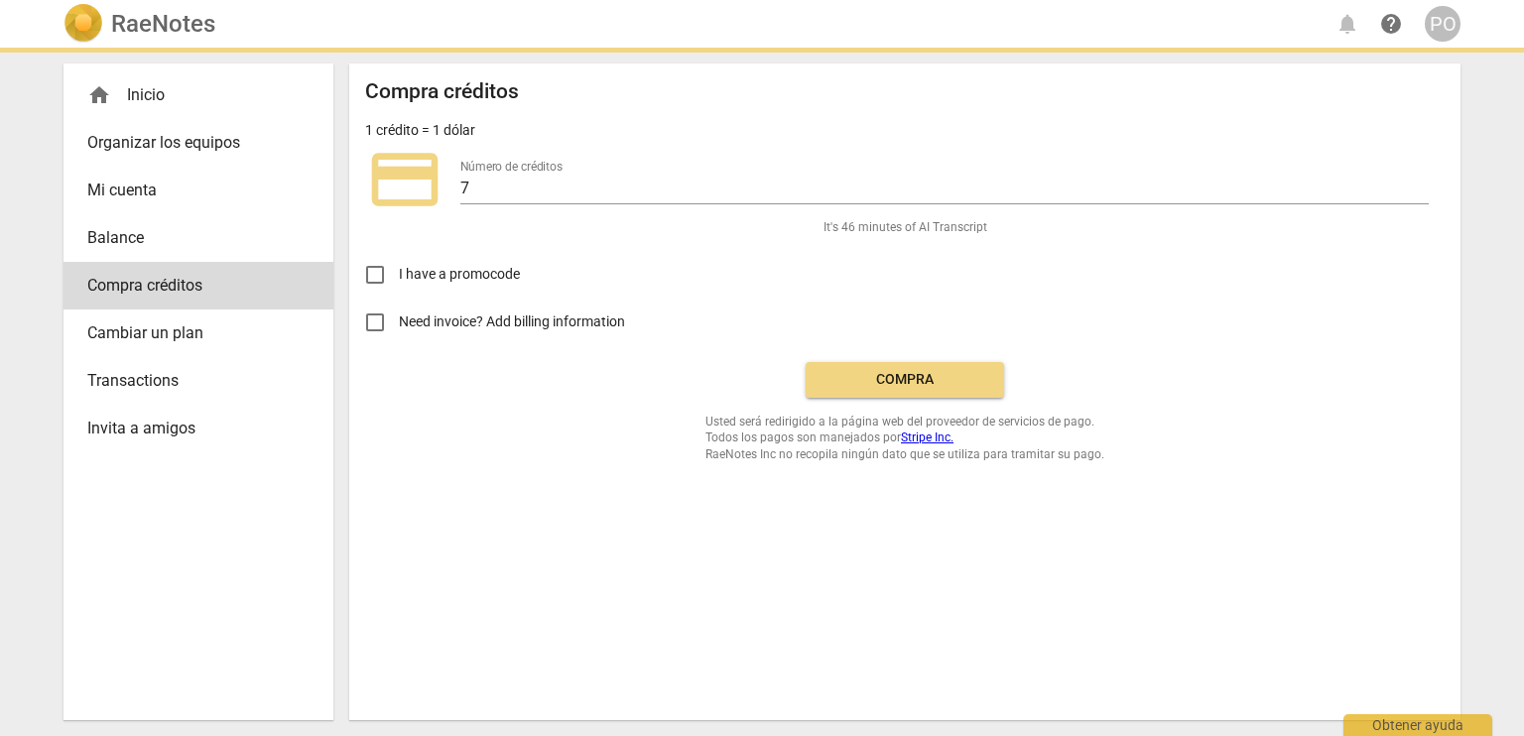
click at [409, 197] on span "credit_card" at bounding box center [404, 179] width 79 height 79
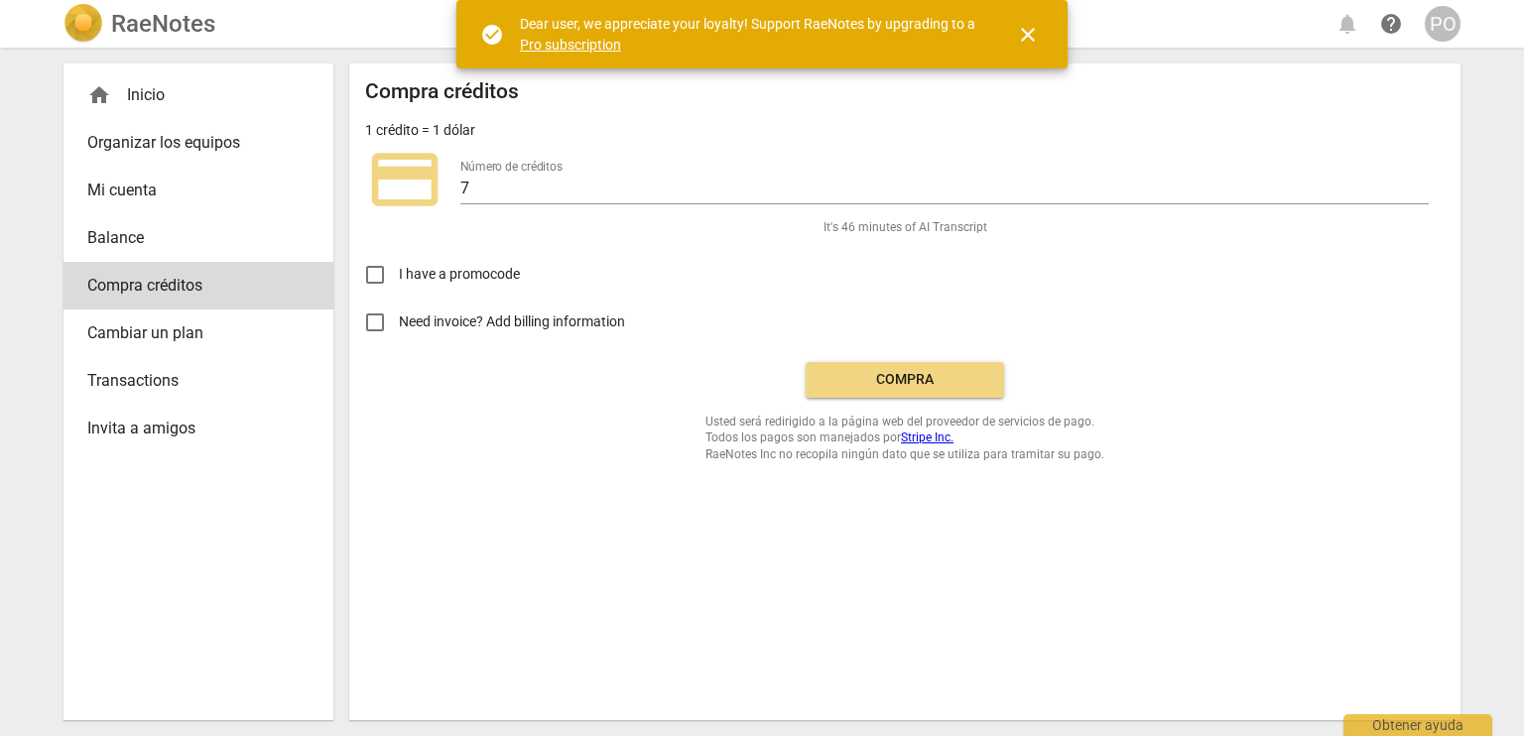
click at [547, 47] on link "Pro subscription" at bounding box center [570, 45] width 101 height 16
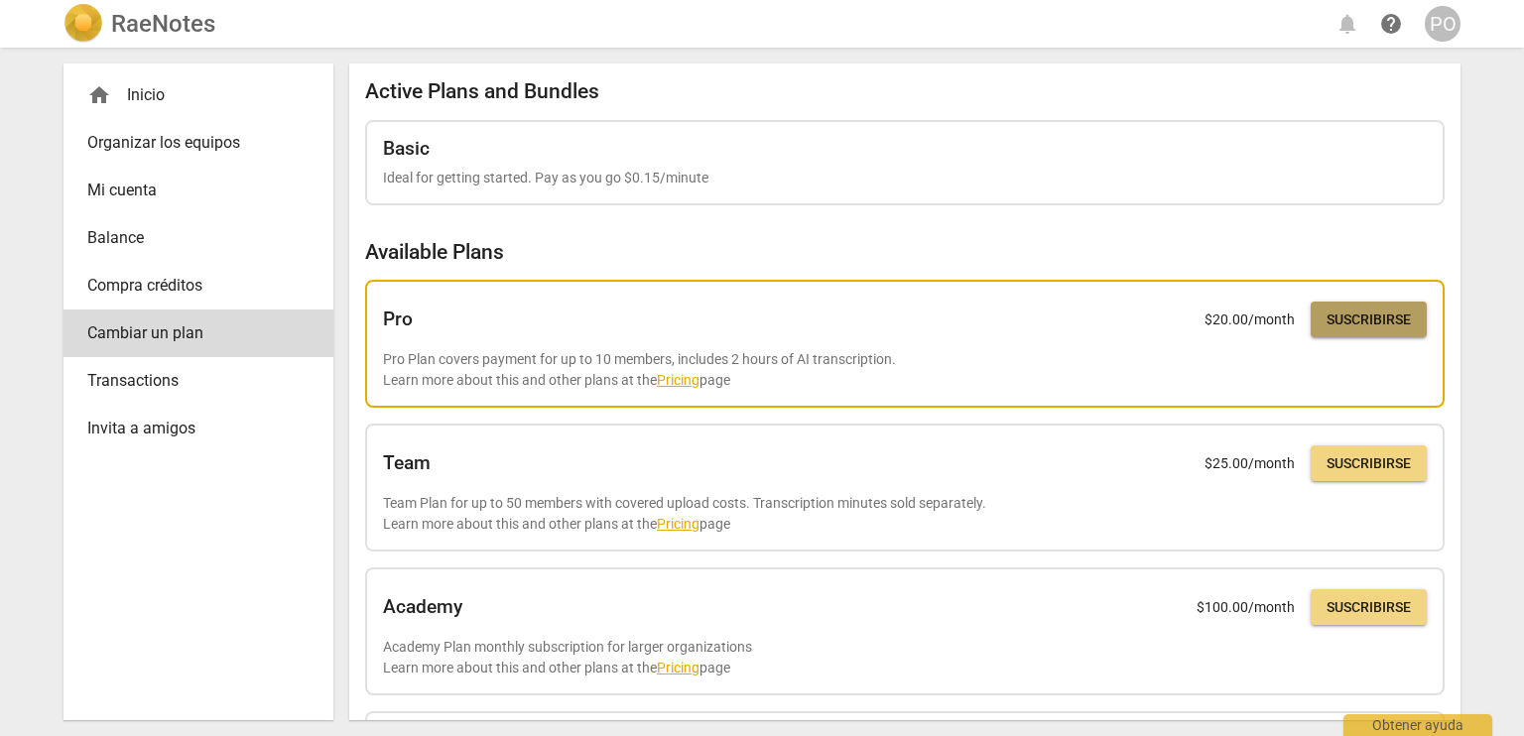
click at [1362, 321] on span "Suscribirse" at bounding box center [1368, 320] width 84 height 20
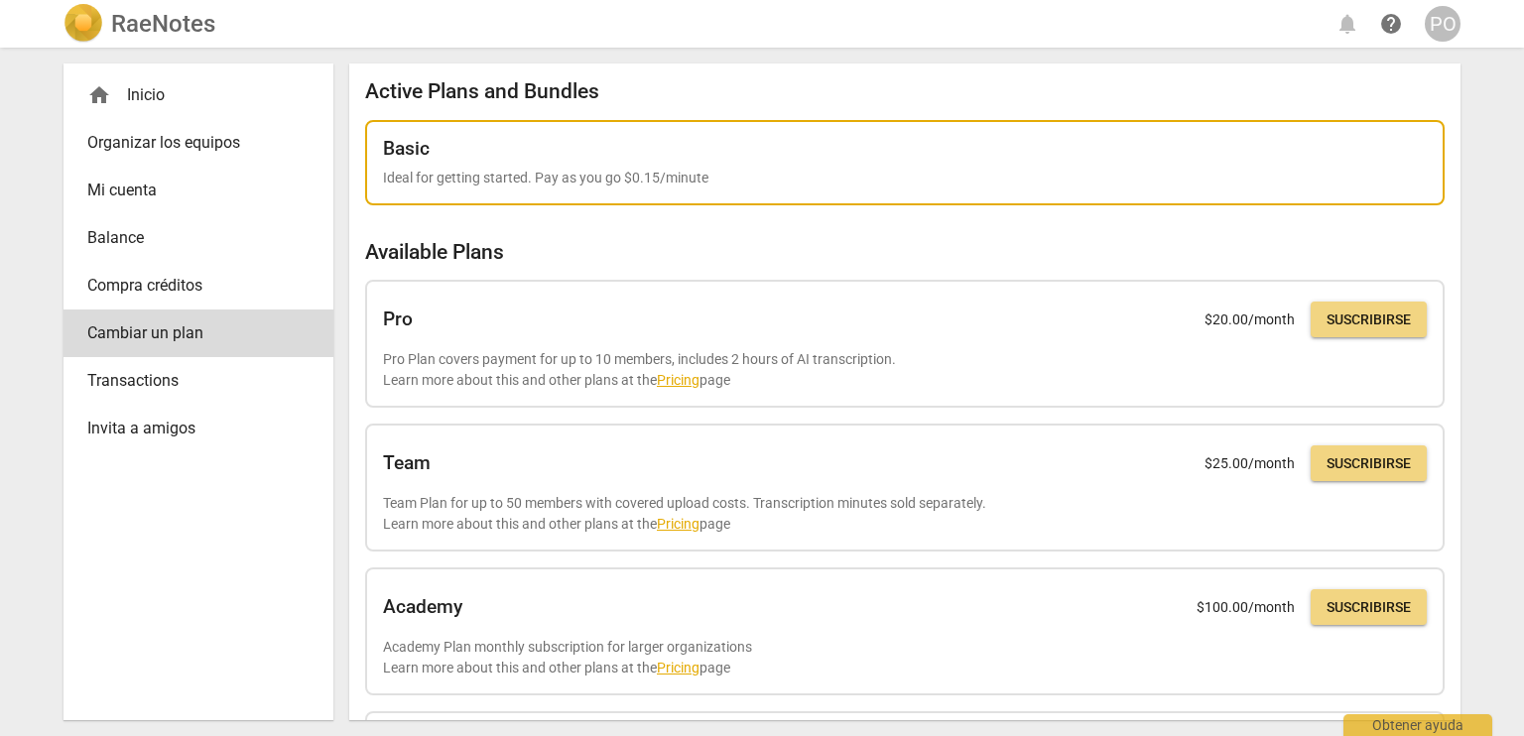
click at [674, 169] on p "Ideal for getting started. Pay as you go $0.15/minute" at bounding box center [905, 178] width 1044 height 21
click at [490, 171] on p "Ideal for getting started. Pay as you go $0.15/minute" at bounding box center [905, 178] width 1044 height 21
click at [419, 172] on p "Ideal for getting started. Pay as you go $0.15/minute" at bounding box center [905, 178] width 1044 height 21
click at [1049, 165] on div "Basic Ideal for getting started. Pay as you go $0.15/minute" at bounding box center [905, 163] width 1044 height 51
